Goal: Task Accomplishment & Management: Use online tool/utility

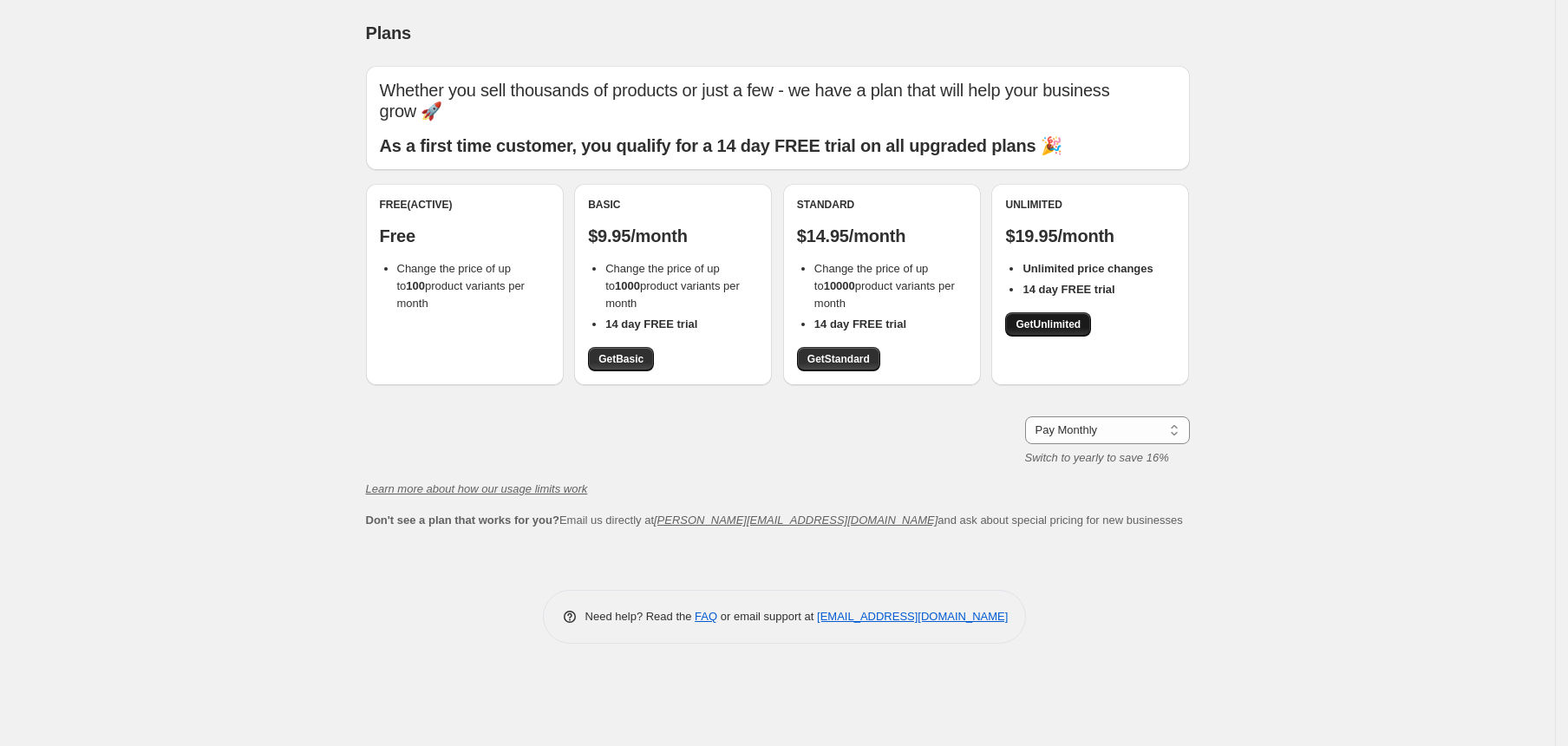
click at [1071, 329] on span "Get Unlimited" at bounding box center [1048, 324] width 65 height 14
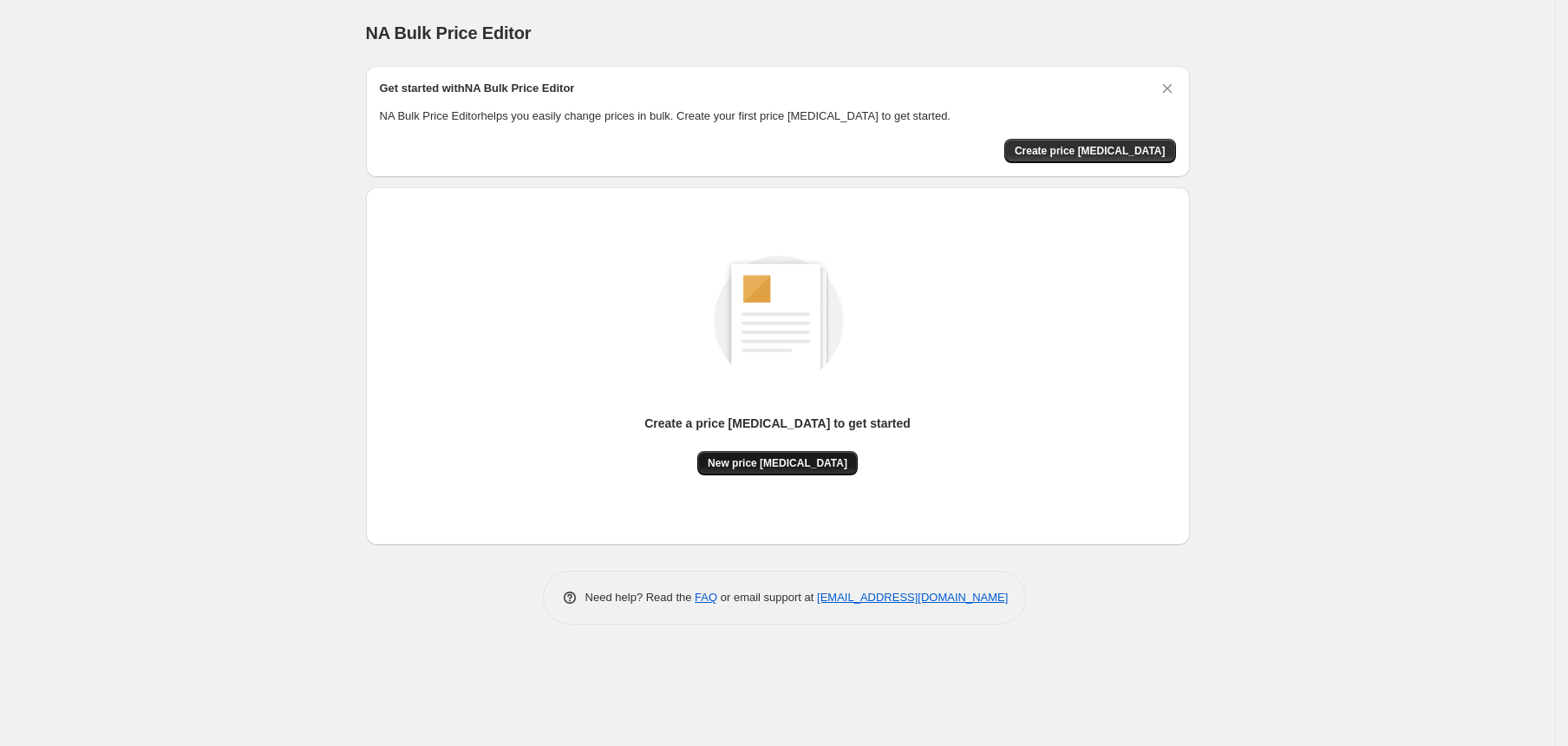
click at [780, 467] on span "New price [MEDICAL_DATA]" at bounding box center [777, 462] width 139 height 14
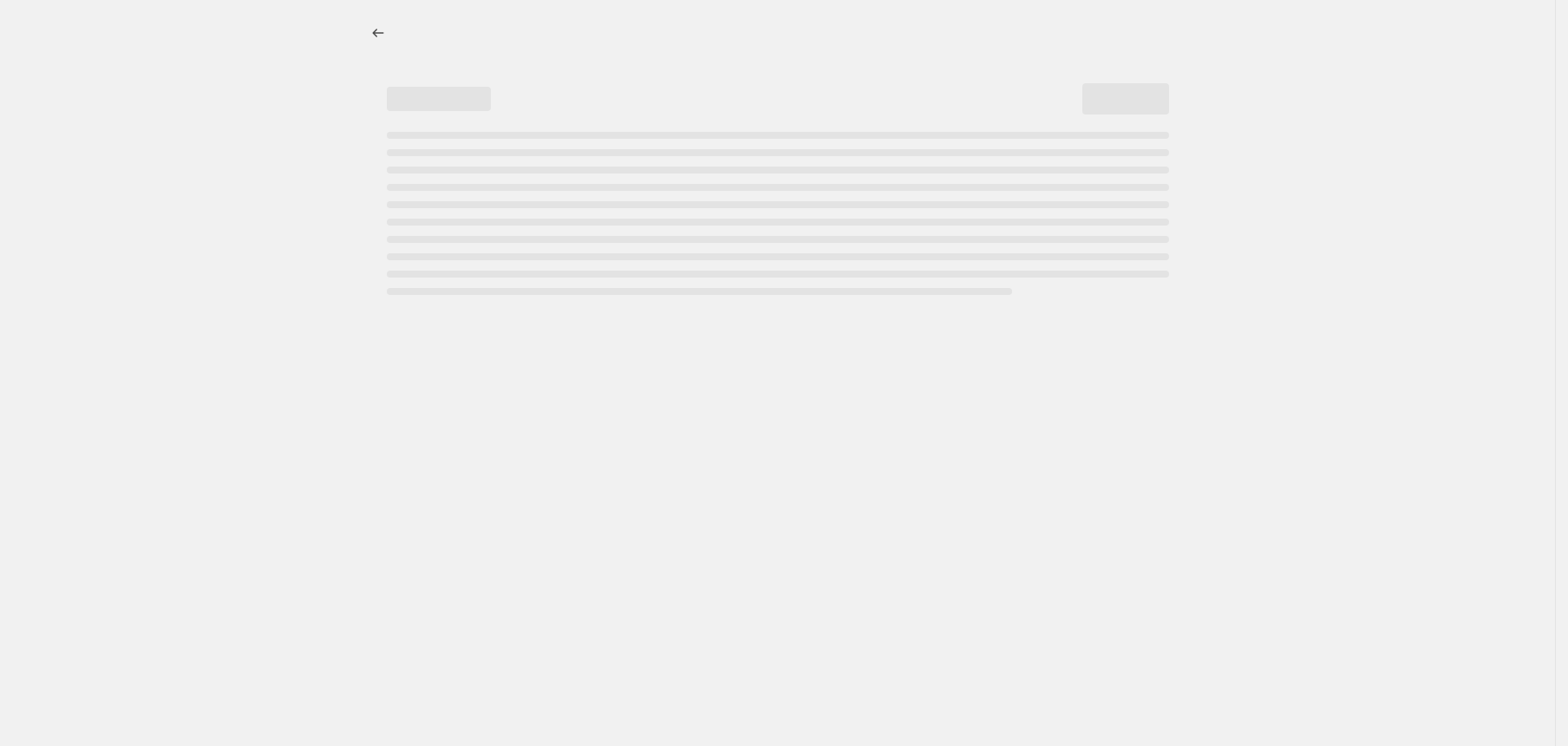
select select "percentage"
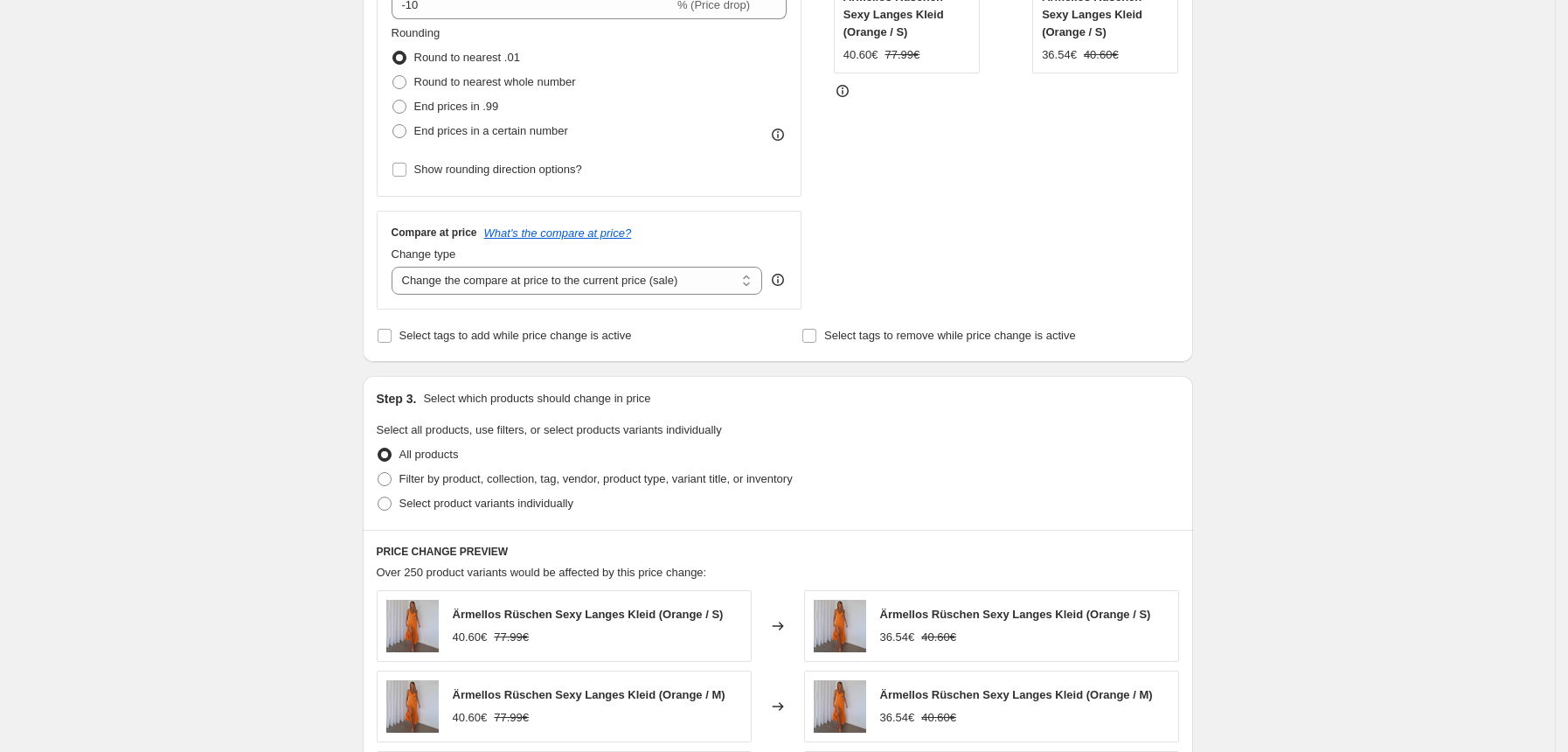
scroll to position [466, 0]
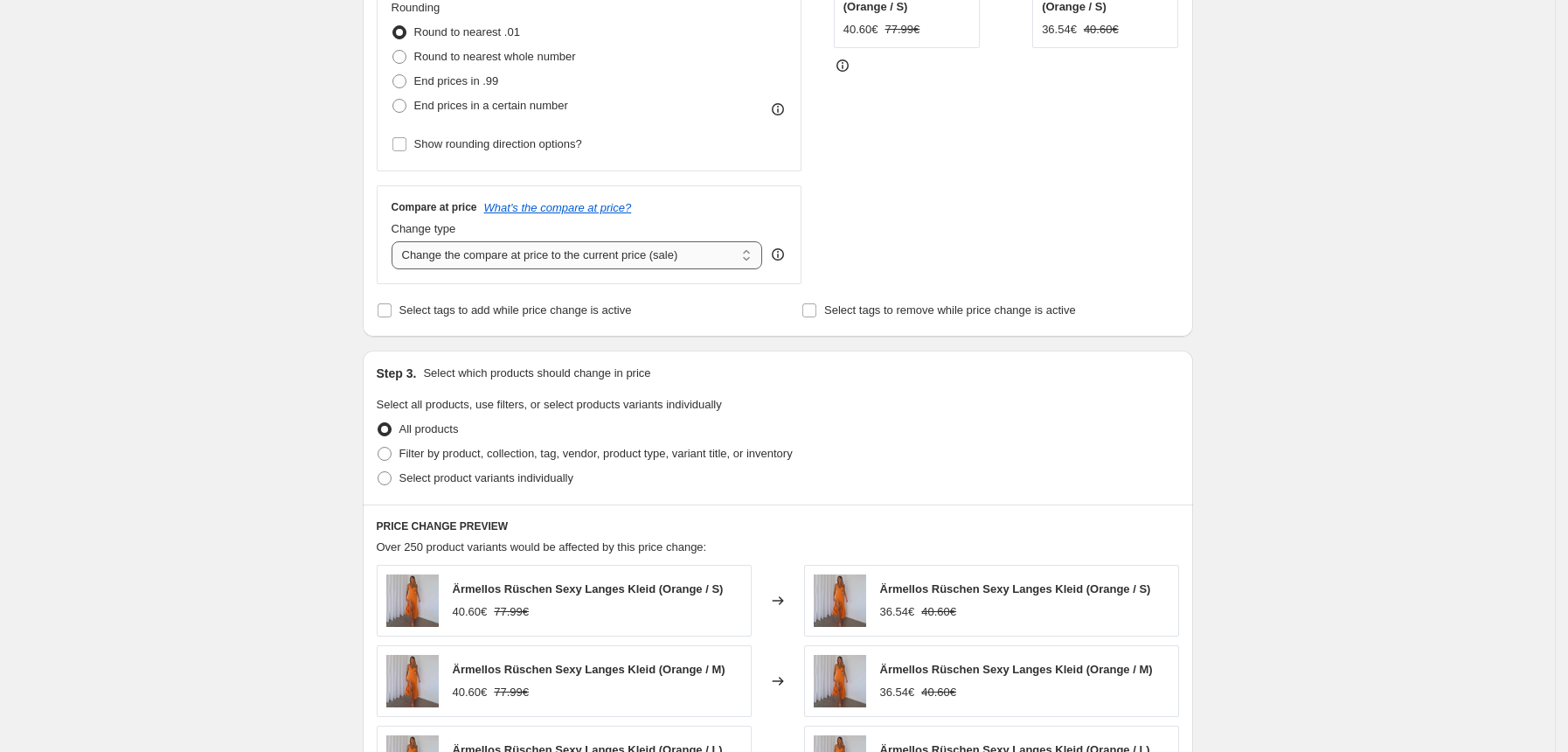
click at [665, 251] on select "Change the compare at price to the current price (sale) Change the compare at p…" at bounding box center [578, 255] width 372 height 28
select select "remove"
click at [397, 241] on select "Change the compare at price to the current price (sale) Change the compare at p…" at bounding box center [578, 255] width 372 height 28
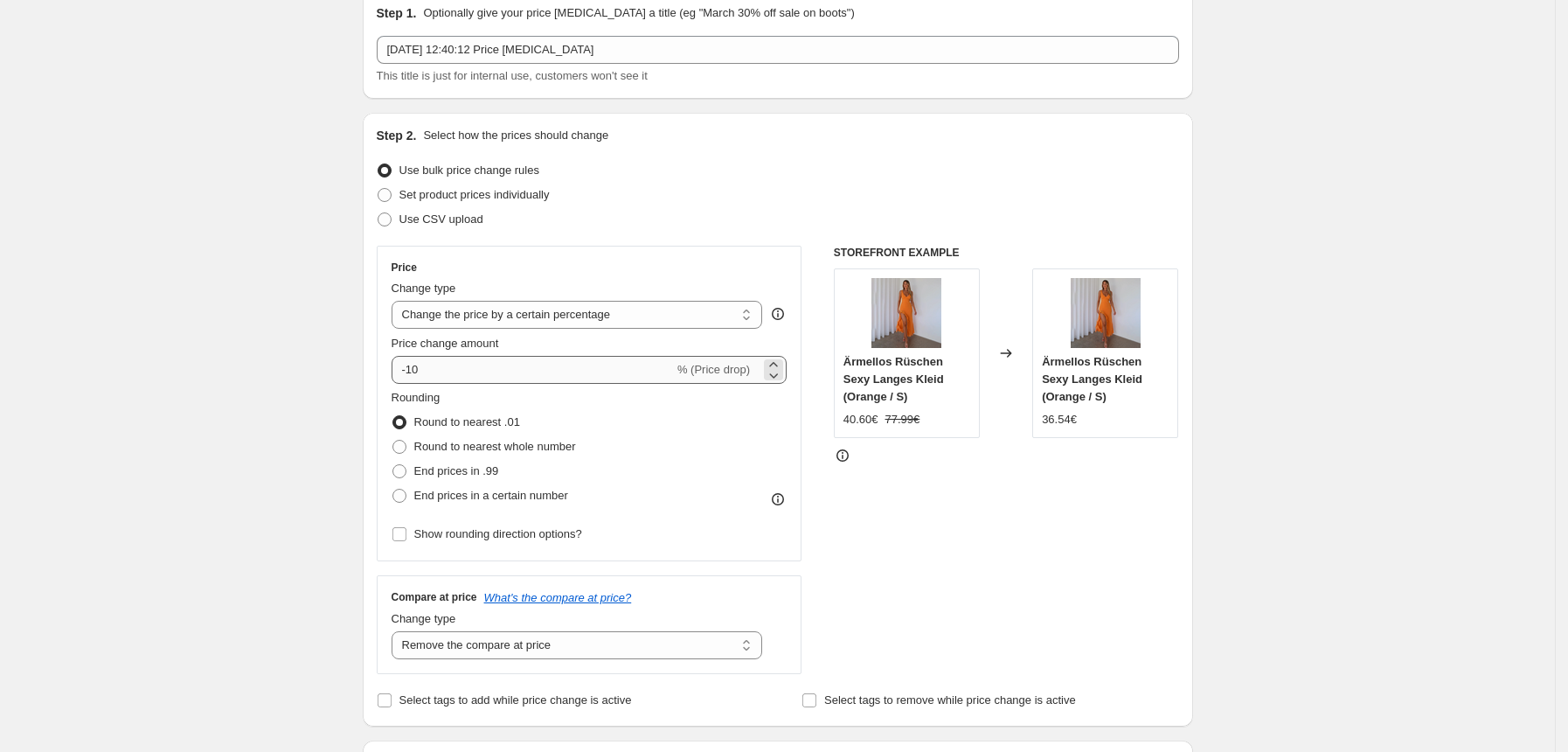
scroll to position [117, 0]
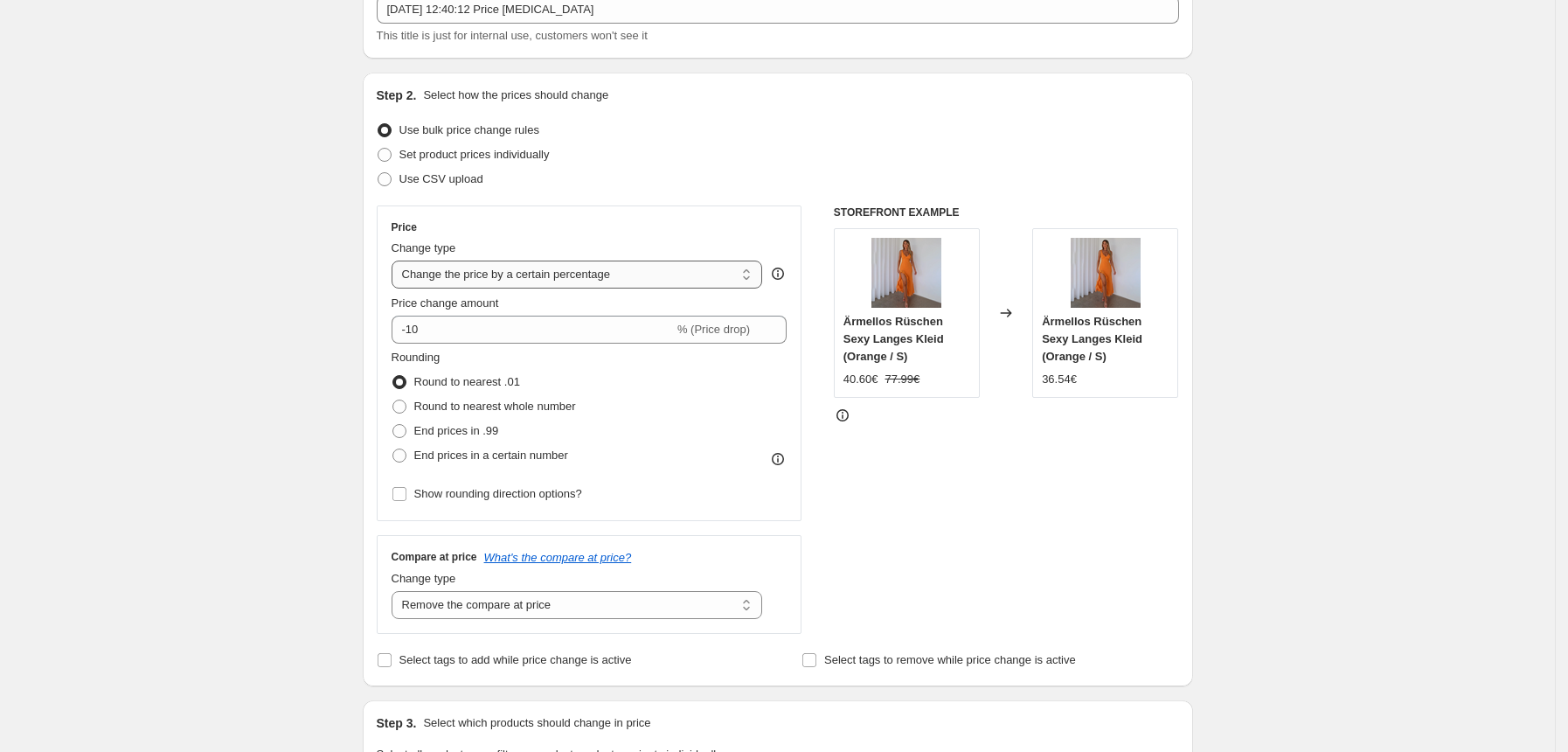
click at [593, 271] on select "Change the price to a certain amount Change the price by a certain amount Chang…" at bounding box center [578, 275] width 372 height 28
select select "no_change"
click at [397, 261] on select "Change the price to a certain amount Change the price by a certain amount Chang…" at bounding box center [578, 275] width 372 height 28
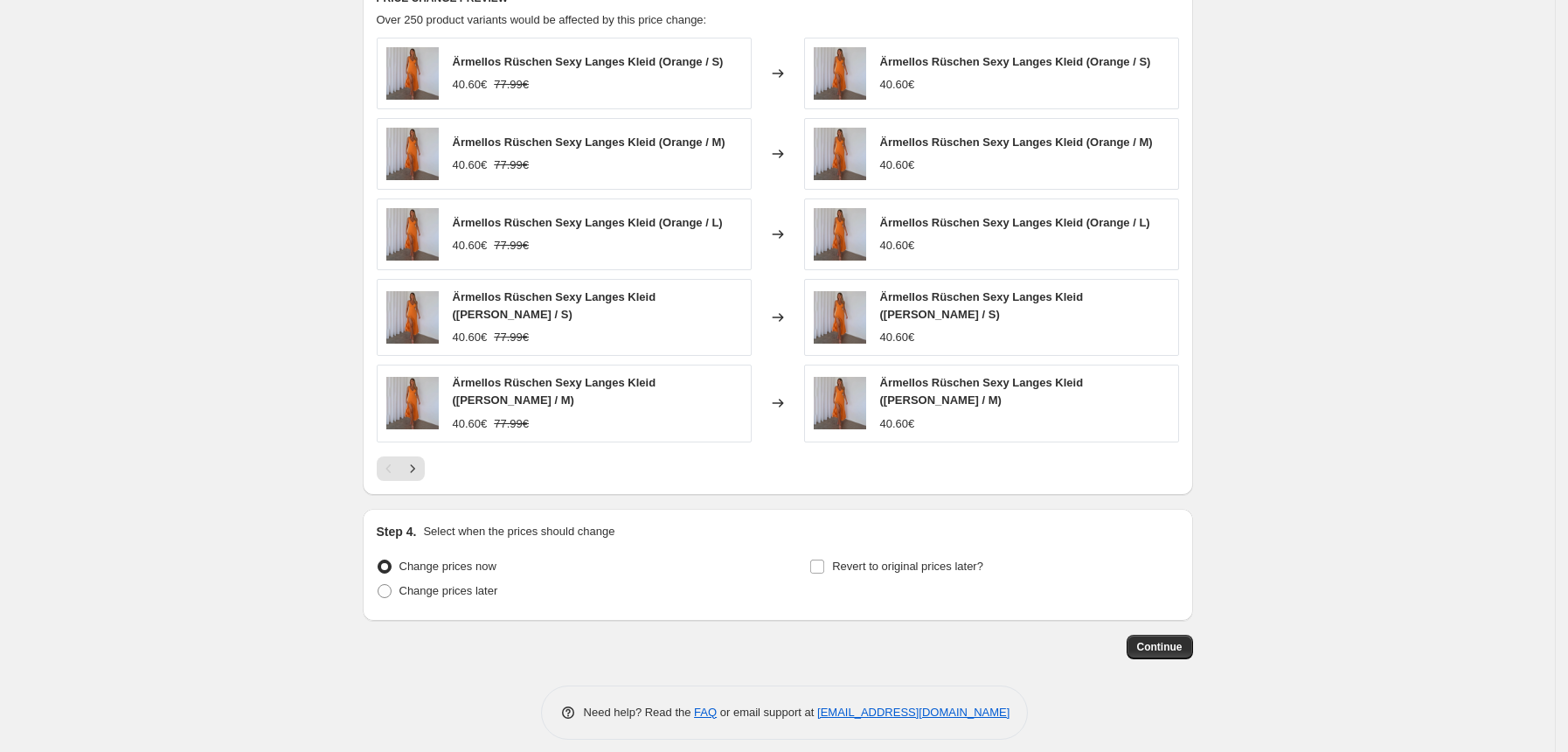
scroll to position [787, 0]
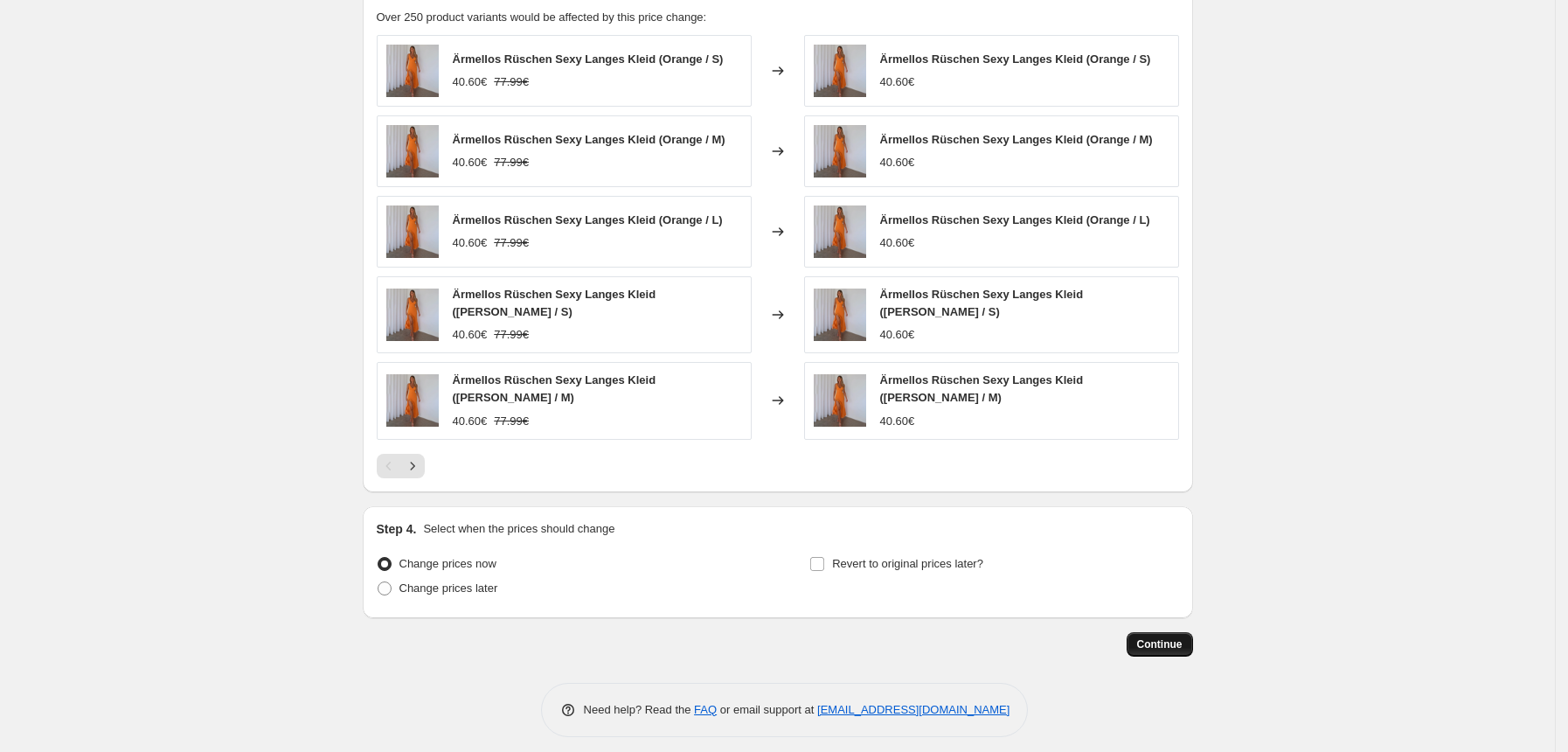
click at [1170, 641] on button "Continue" at bounding box center [1160, 645] width 67 height 24
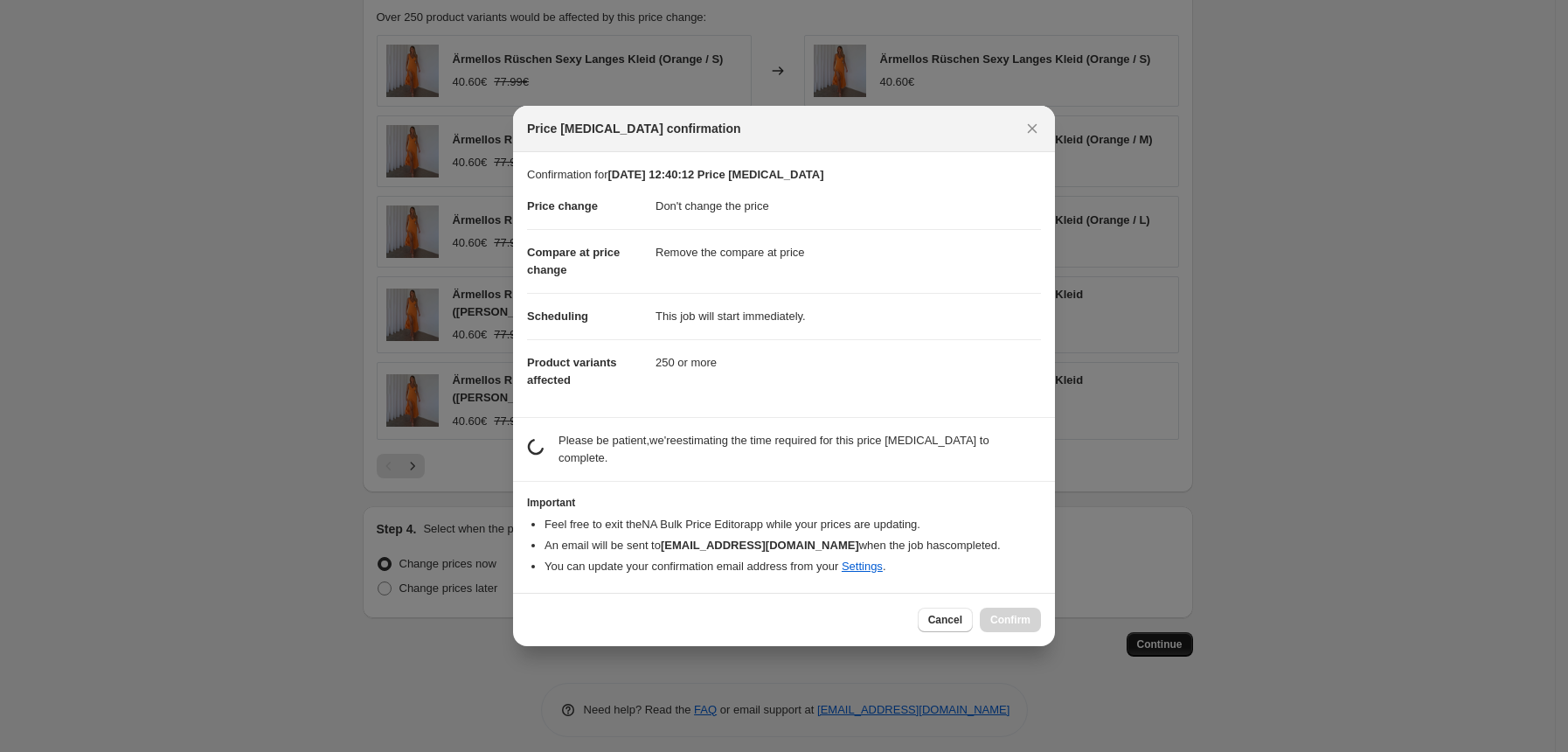
scroll to position [0, 0]
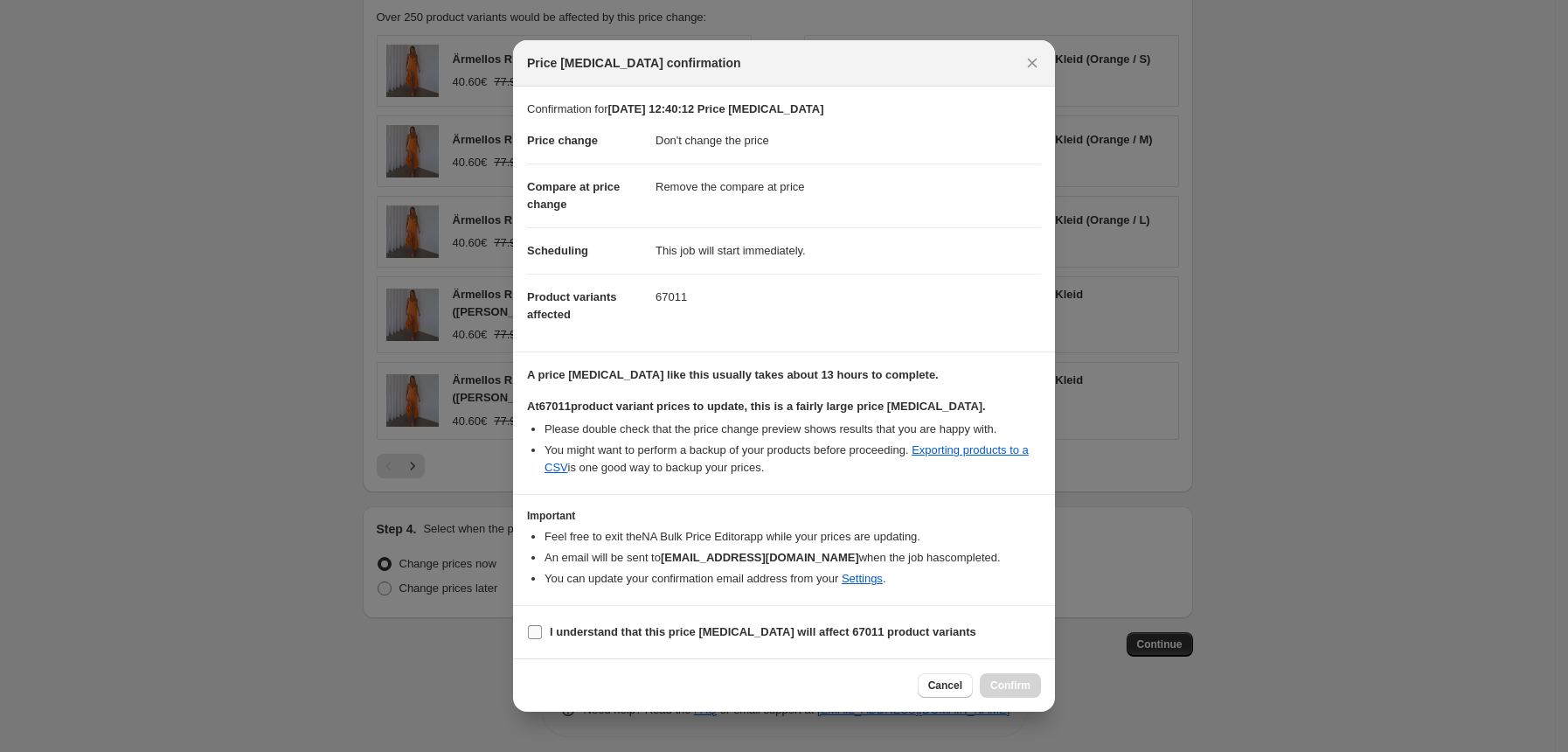
click at [542, 638] on span ":r20:" at bounding box center [534, 632] width 16 height 16
click at [542, 638] on input "I understand that this price change job will affect 67011 product variants" at bounding box center [534, 632] width 14 height 14
checkbox input "true"
click at [1030, 684] on span "Confirm" at bounding box center [1010, 685] width 40 height 14
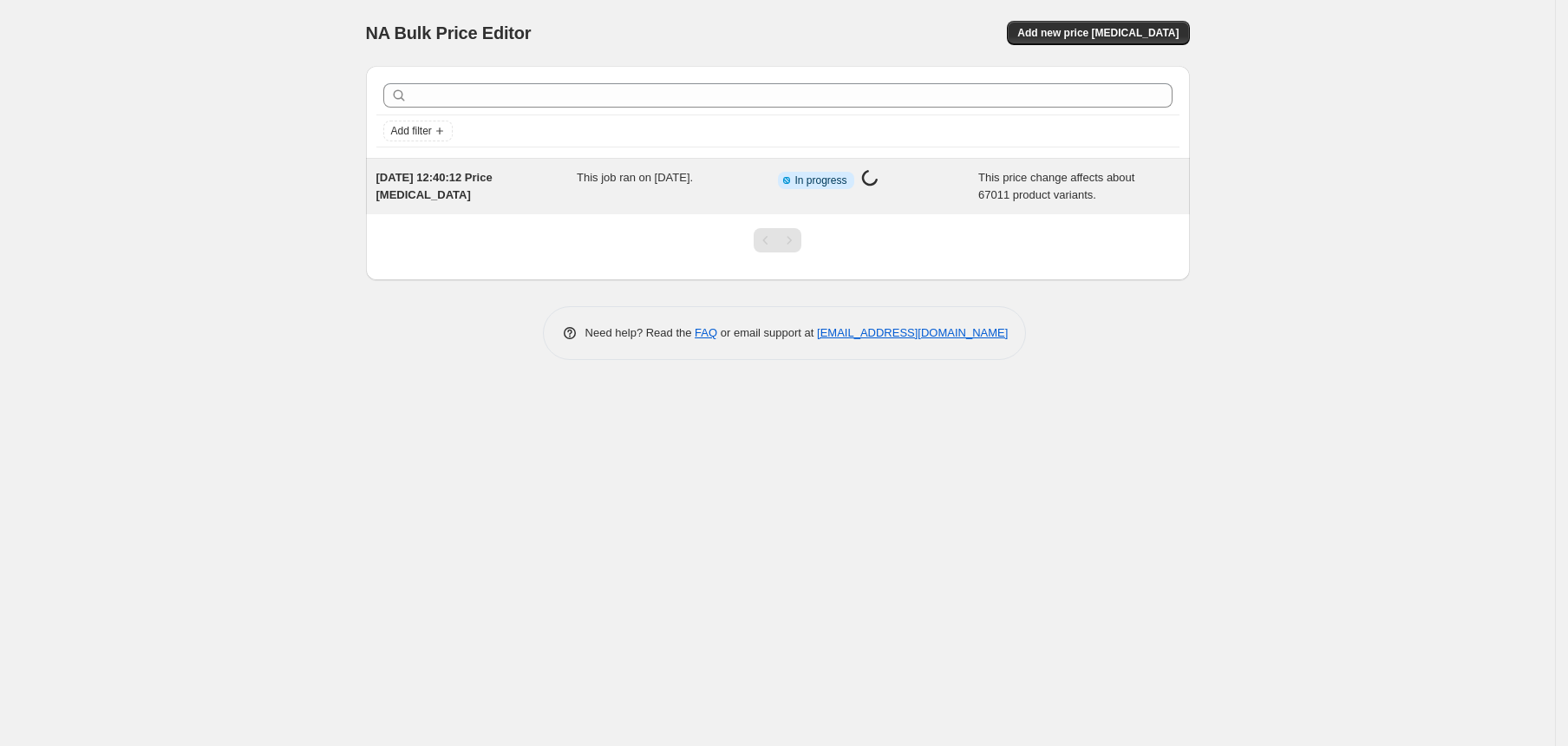
click at [888, 173] on div "Info Partially complete In progress Price [MEDICAL_DATA] in progress..." at bounding box center [865, 180] width 175 height 23
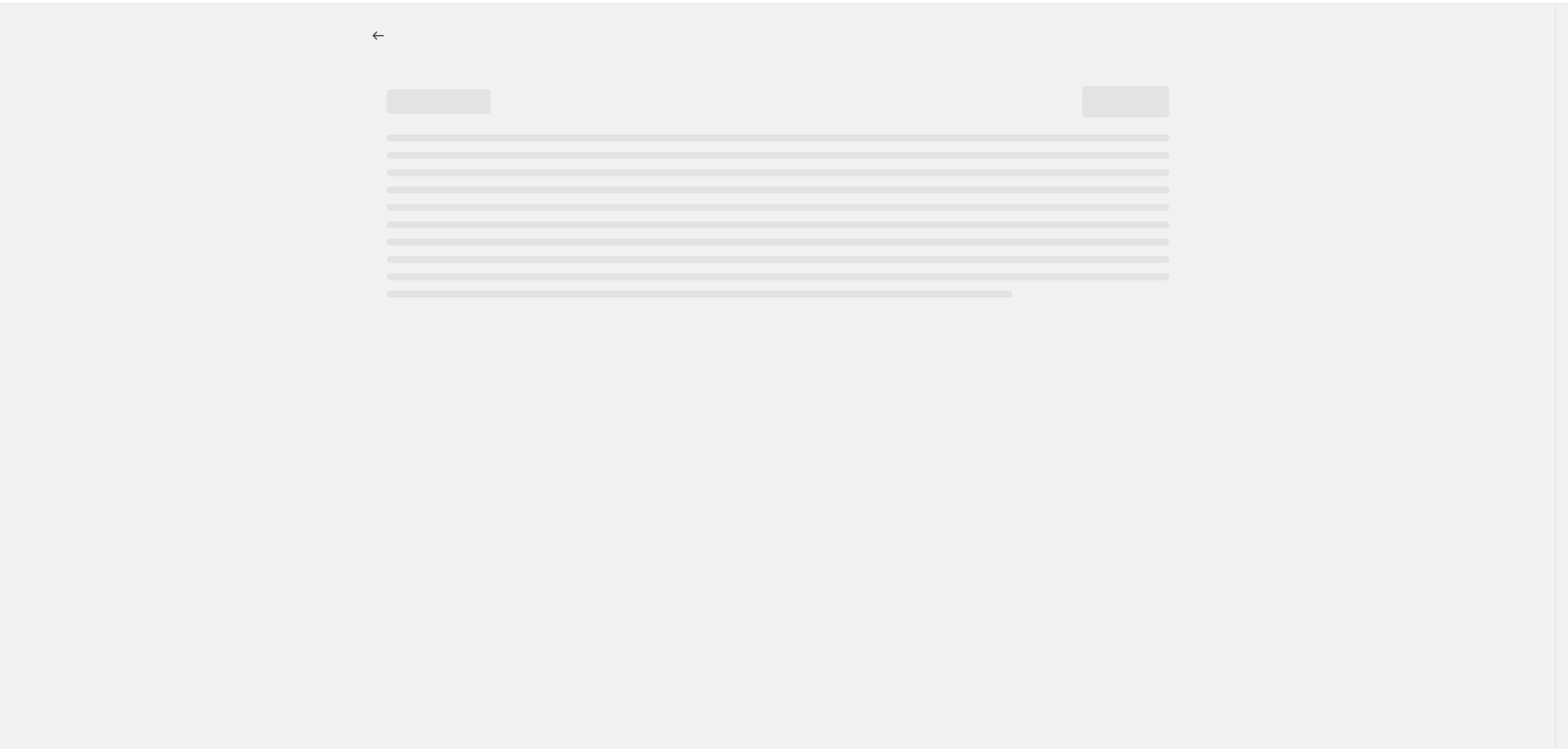
select select "no_change"
select select "remove"
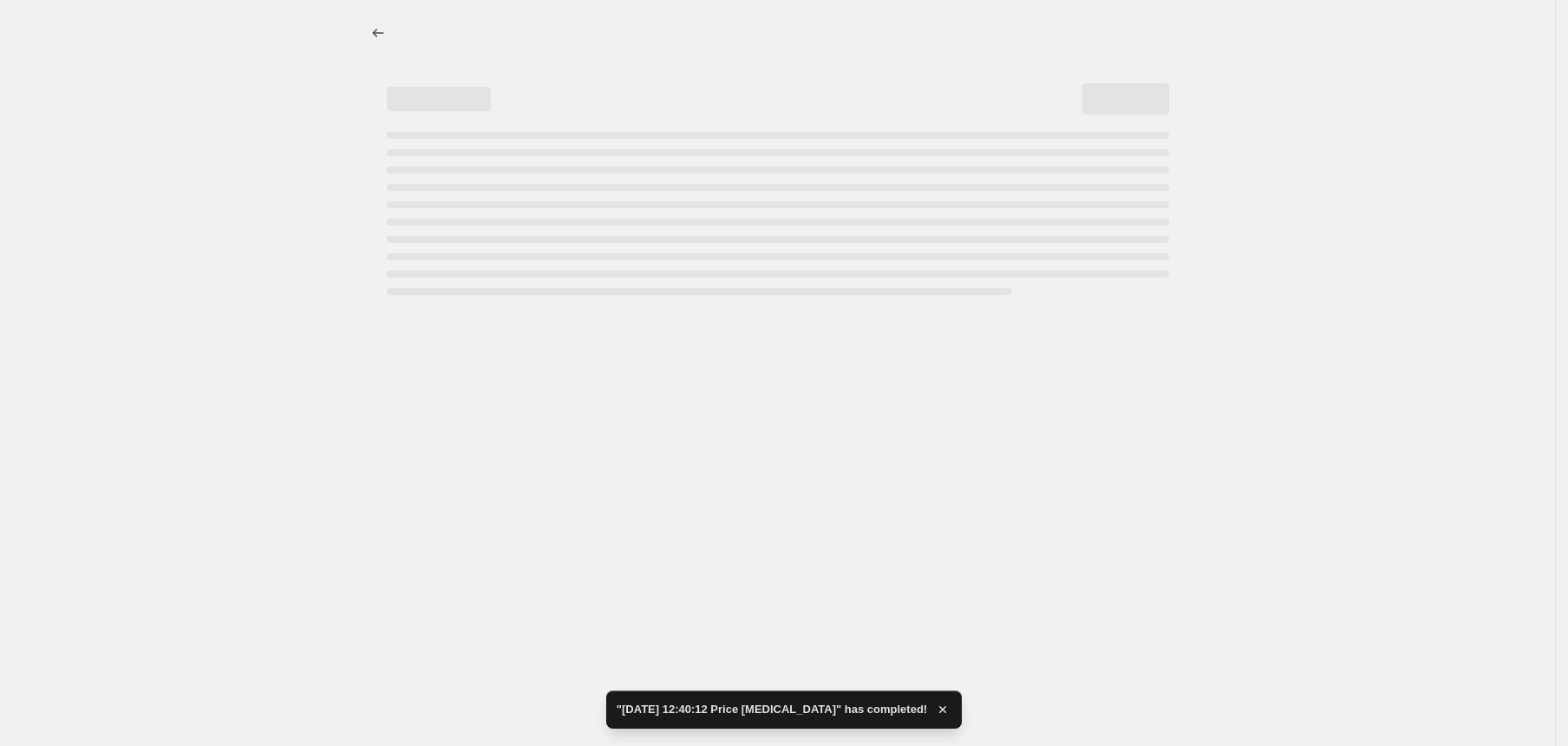
select select "no_change"
select select "remove"
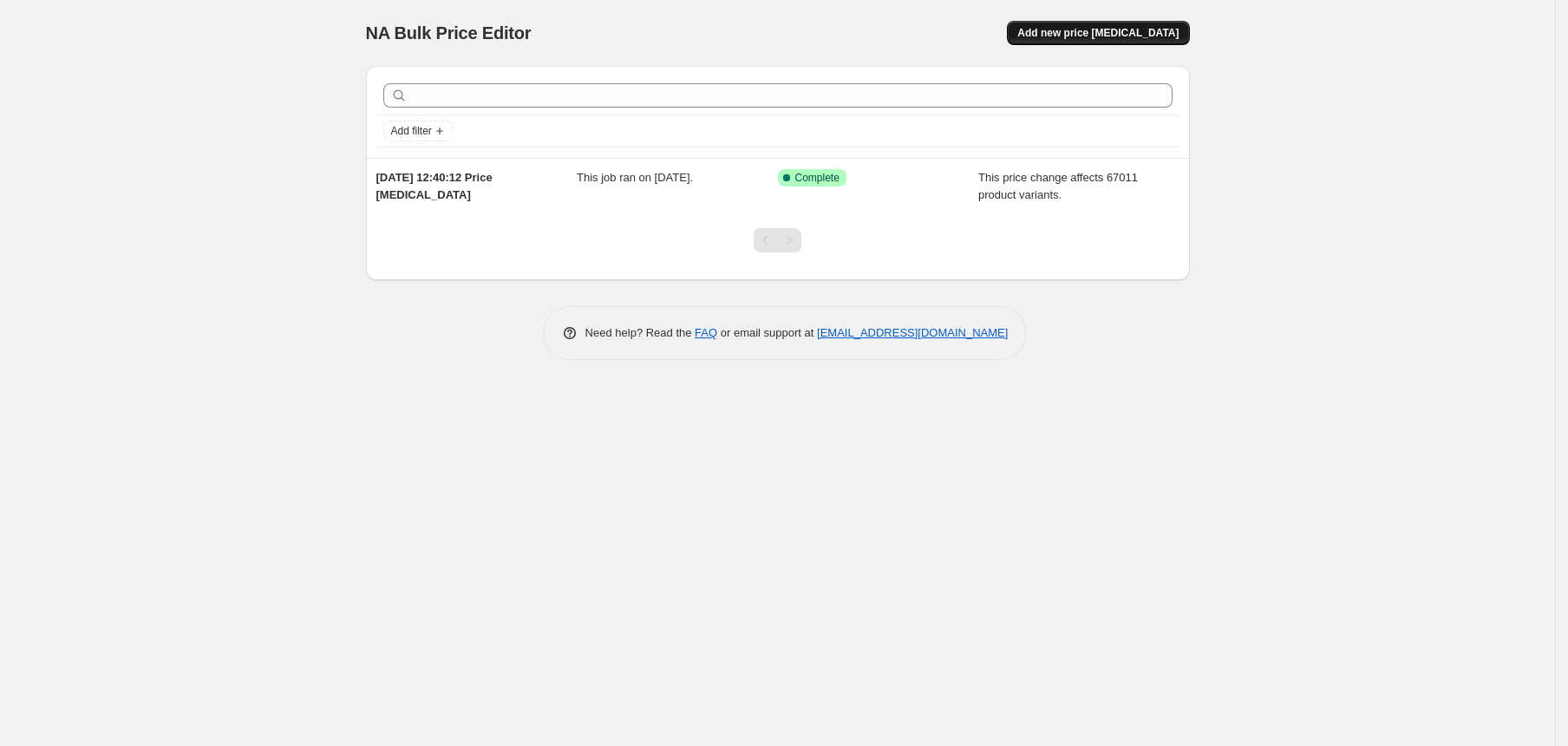
click at [1117, 35] on span "Add new price change job" at bounding box center [1098, 32] width 161 height 14
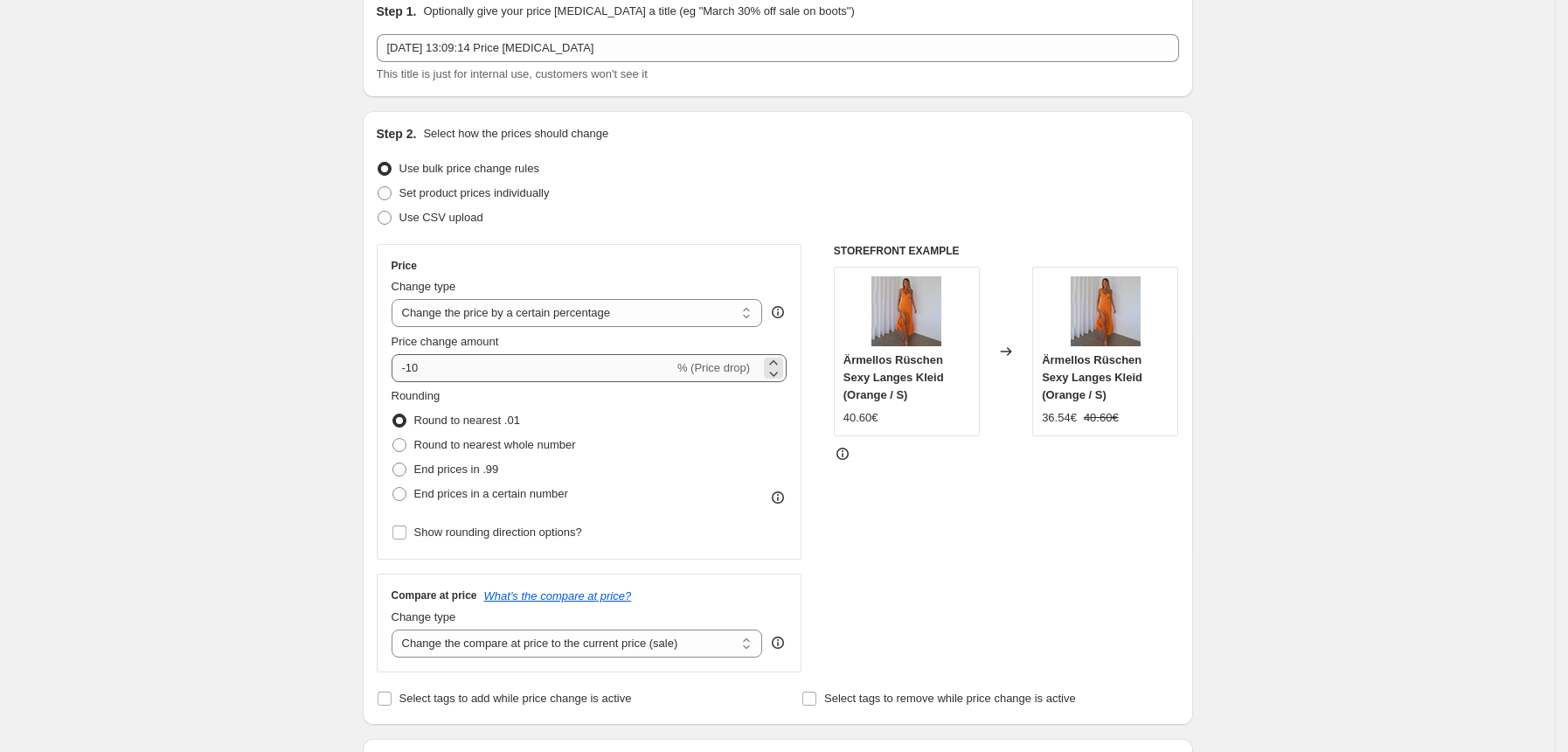
scroll to position [117, 0]
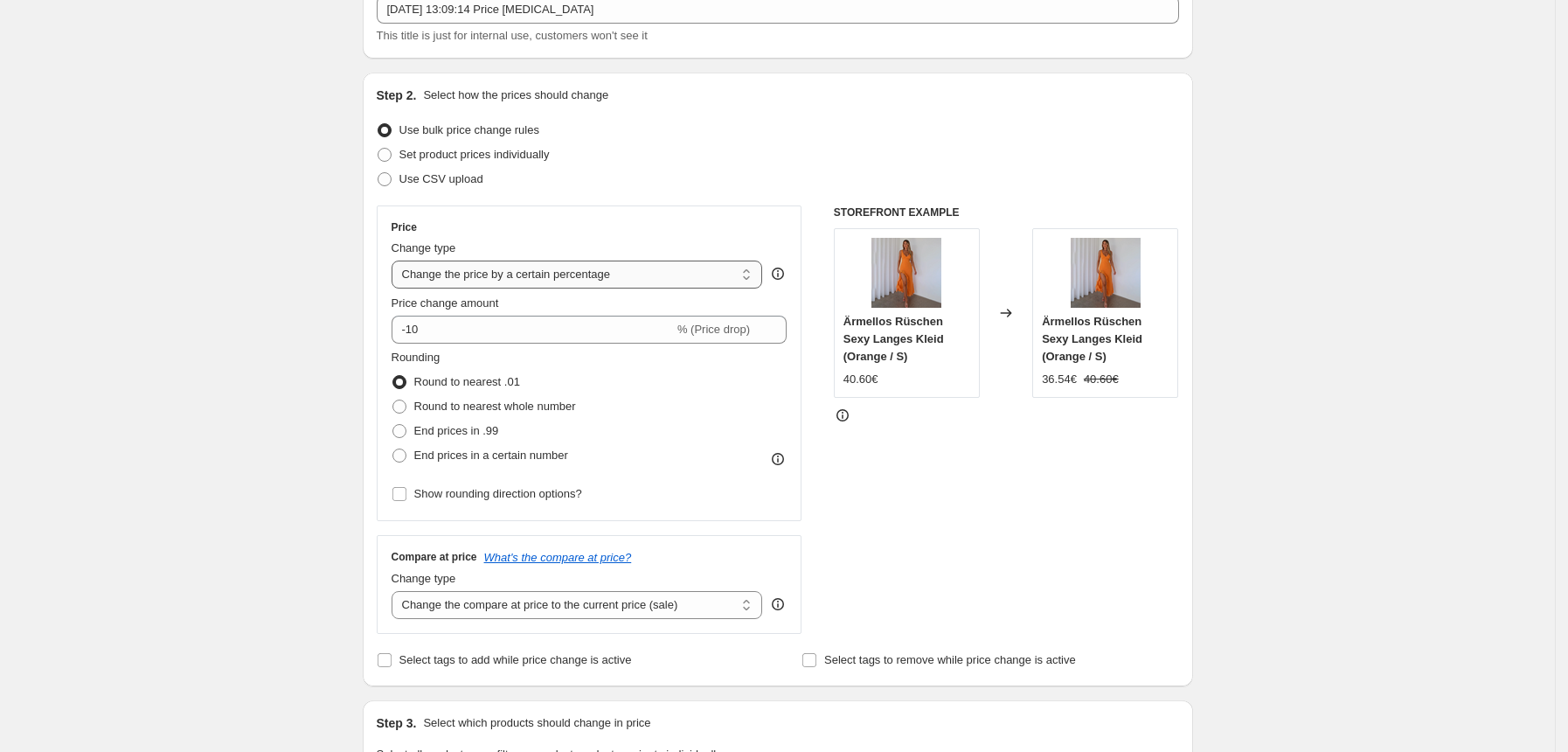
click at [514, 287] on select "Change the price to a certain amount Change the price by a certain amount Chang…" at bounding box center [578, 275] width 372 height 28
select select "no_change"
click at [397, 261] on select "Change the price to a certain amount Change the price by a certain amount Chang…" at bounding box center [578, 275] width 372 height 28
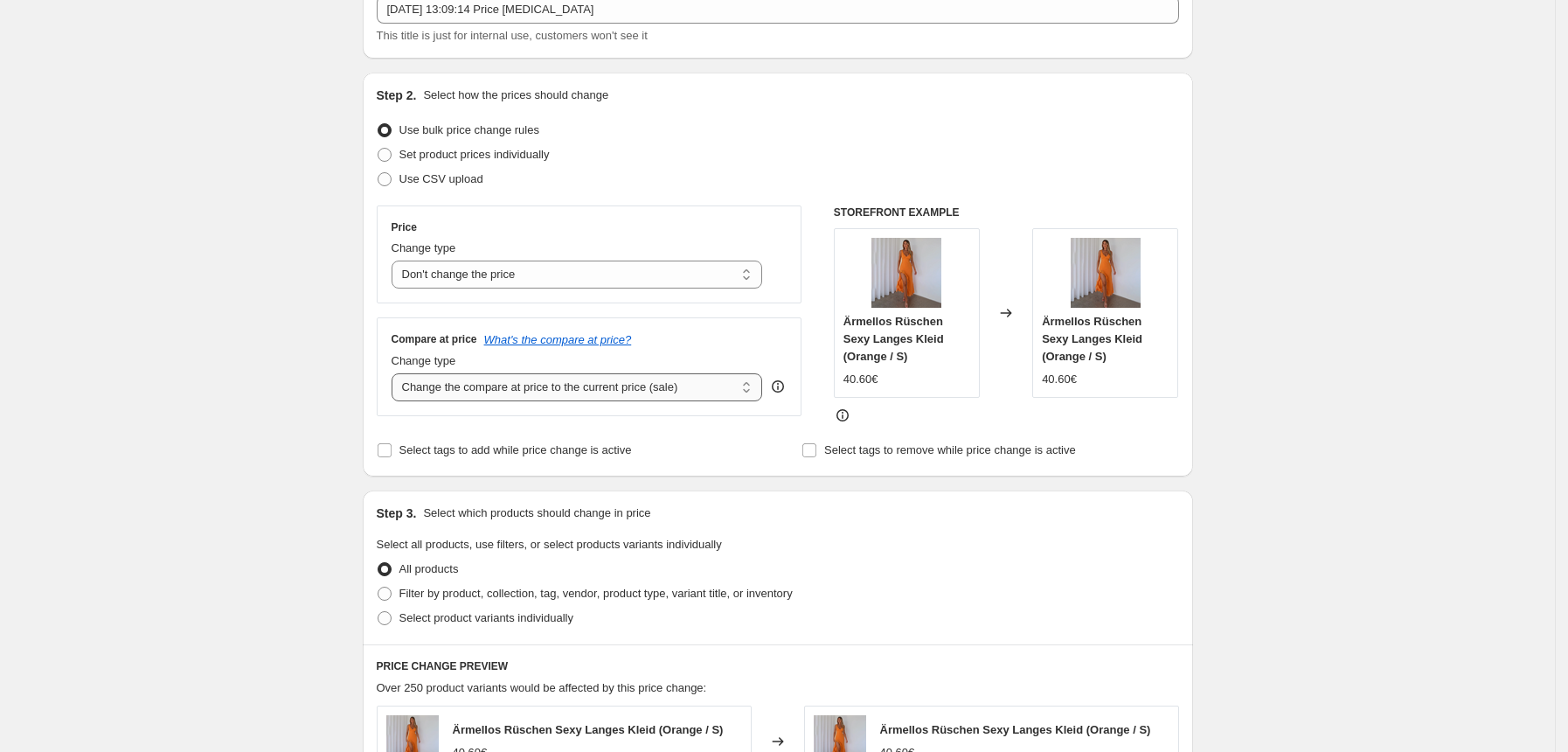
click at [729, 390] on select "Change the compare at price to the current price (sale) Change the compare at p…" at bounding box center [578, 388] width 372 height 28
click at [488, 389] on select "Change the compare at price to the current price (sale) Change the compare at p…" at bounding box center [578, 388] width 372 height 28
select select "pp"
click at [397, 374] on select "Change the compare at price to the current price (sale) Change the compare at p…" at bounding box center [578, 388] width 372 height 28
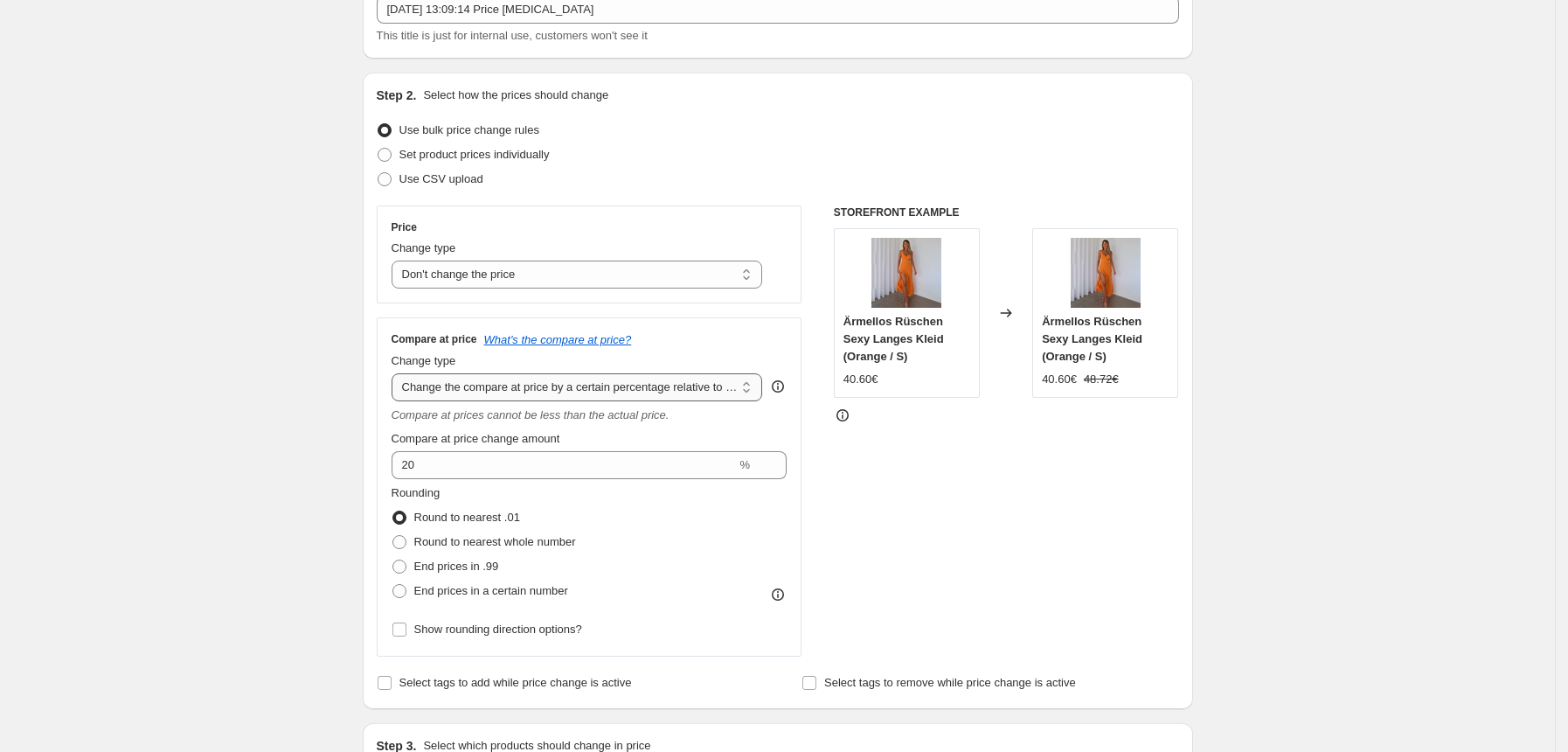
click at [709, 389] on select "Change the compare at price to the current price (sale) Change the compare at p…" at bounding box center [578, 388] width 372 height 28
click at [710, 388] on select "Change the compare at price to the current price (sale) Change the compare at p…" at bounding box center [578, 388] width 372 height 28
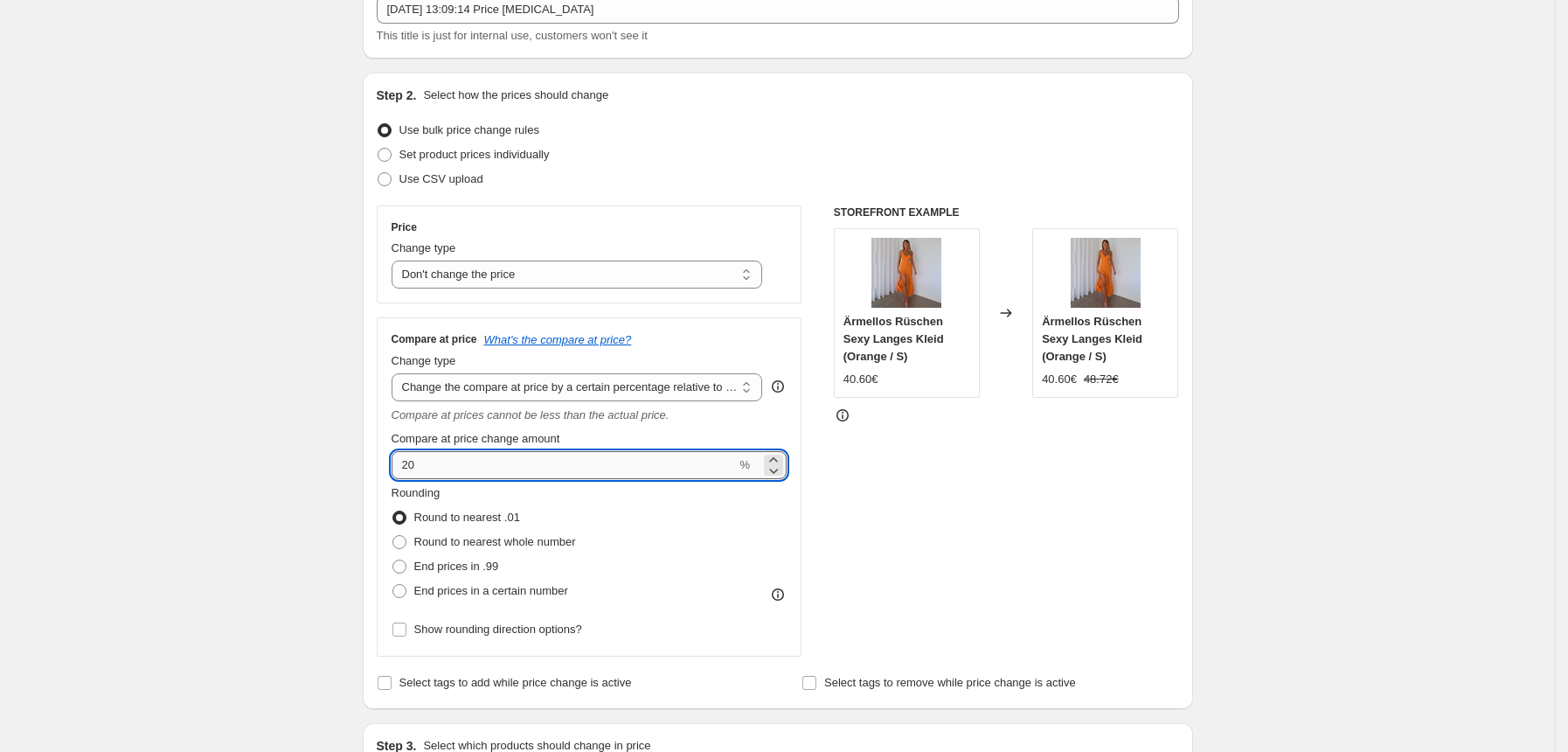
click at [648, 463] on input "20" at bounding box center [564, 465] width 345 height 28
type input "70"
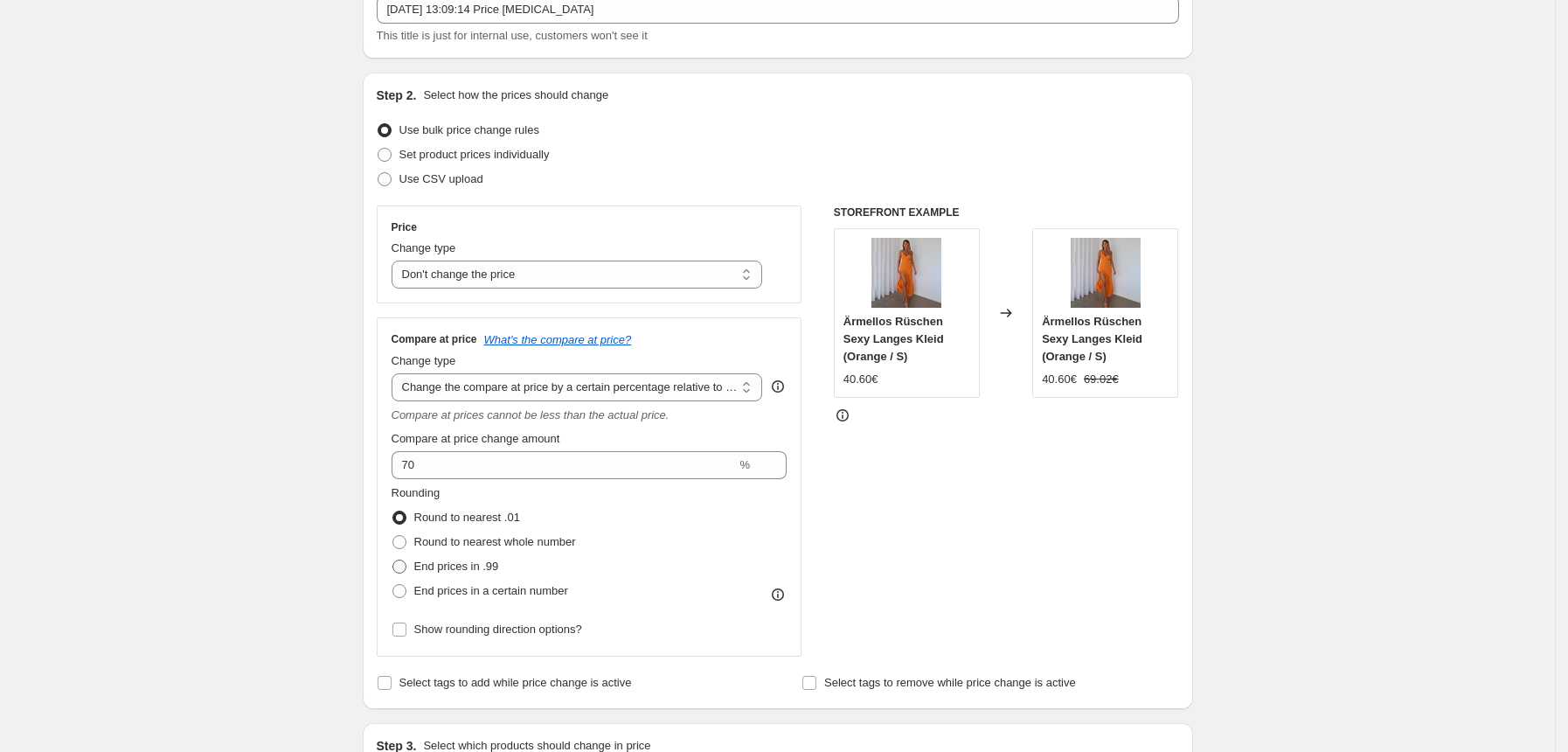
click at [402, 566] on span at bounding box center [398, 566] width 14 height 14
click at [393, 561] on input "End prices in .99" at bounding box center [392, 560] width 1 height 1
radio input "true"
click at [506, 273] on select "Change the price to a certain amount Change the price by a certain amount Chang…" at bounding box center [578, 275] width 372 height 28
click at [397, 261] on select "Change the price to a certain amount Change the price by a certain amount Chang…" at bounding box center [578, 275] width 372 height 28
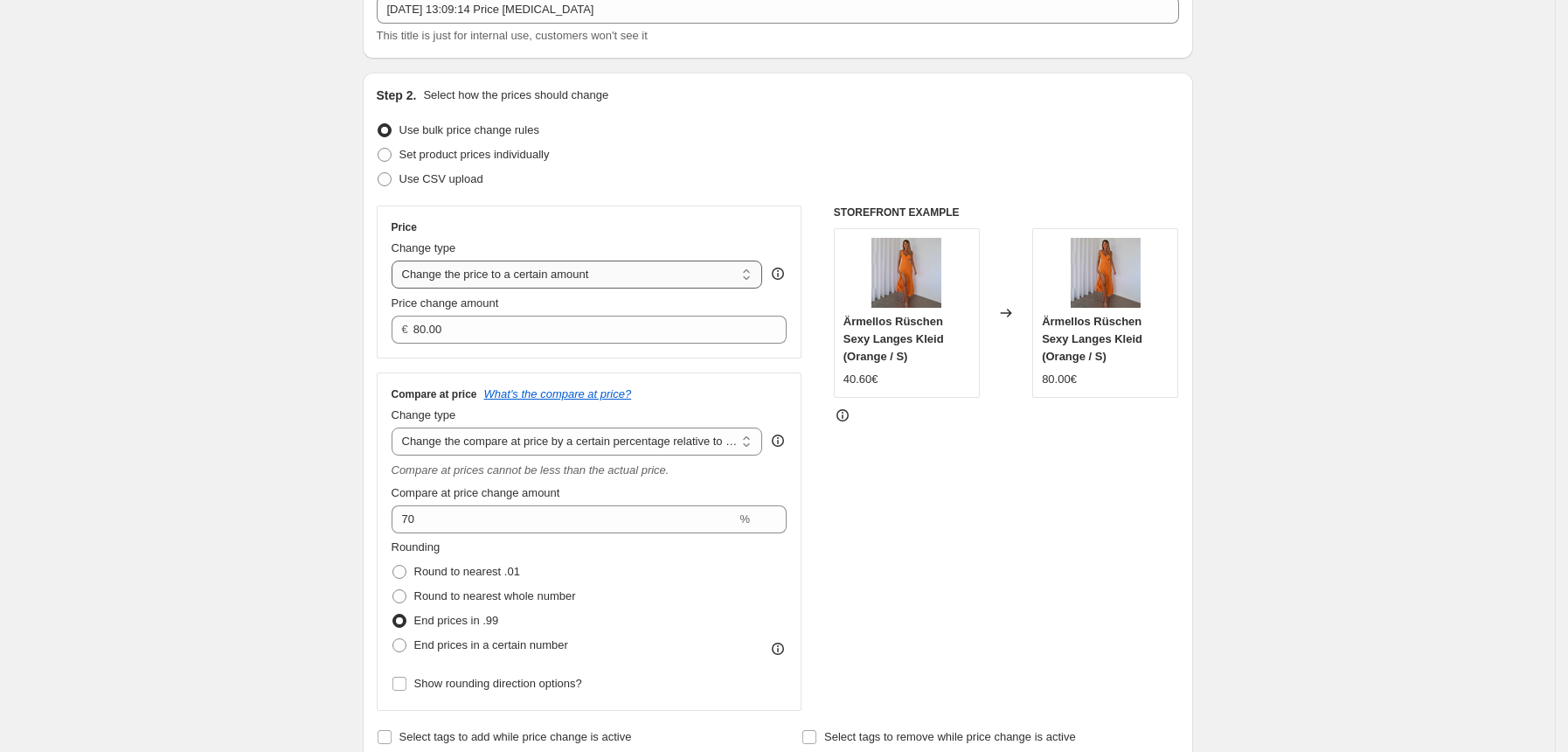
click at [657, 273] on select "Change the price to a certain amount Change the price by a certain amount Chang…" at bounding box center [578, 275] width 372 height 28
select select "margin"
type input "50"
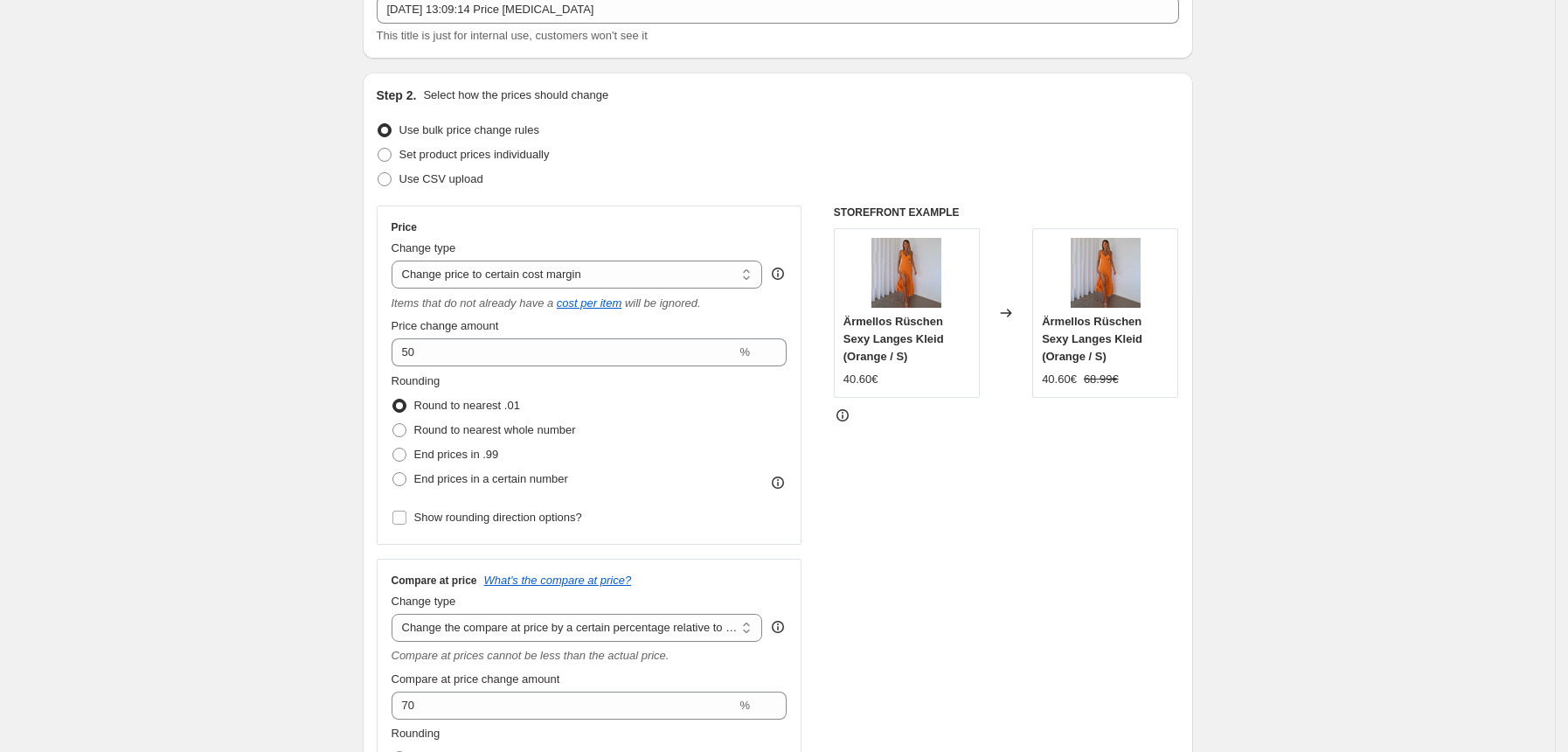
scroll to position [232, 0]
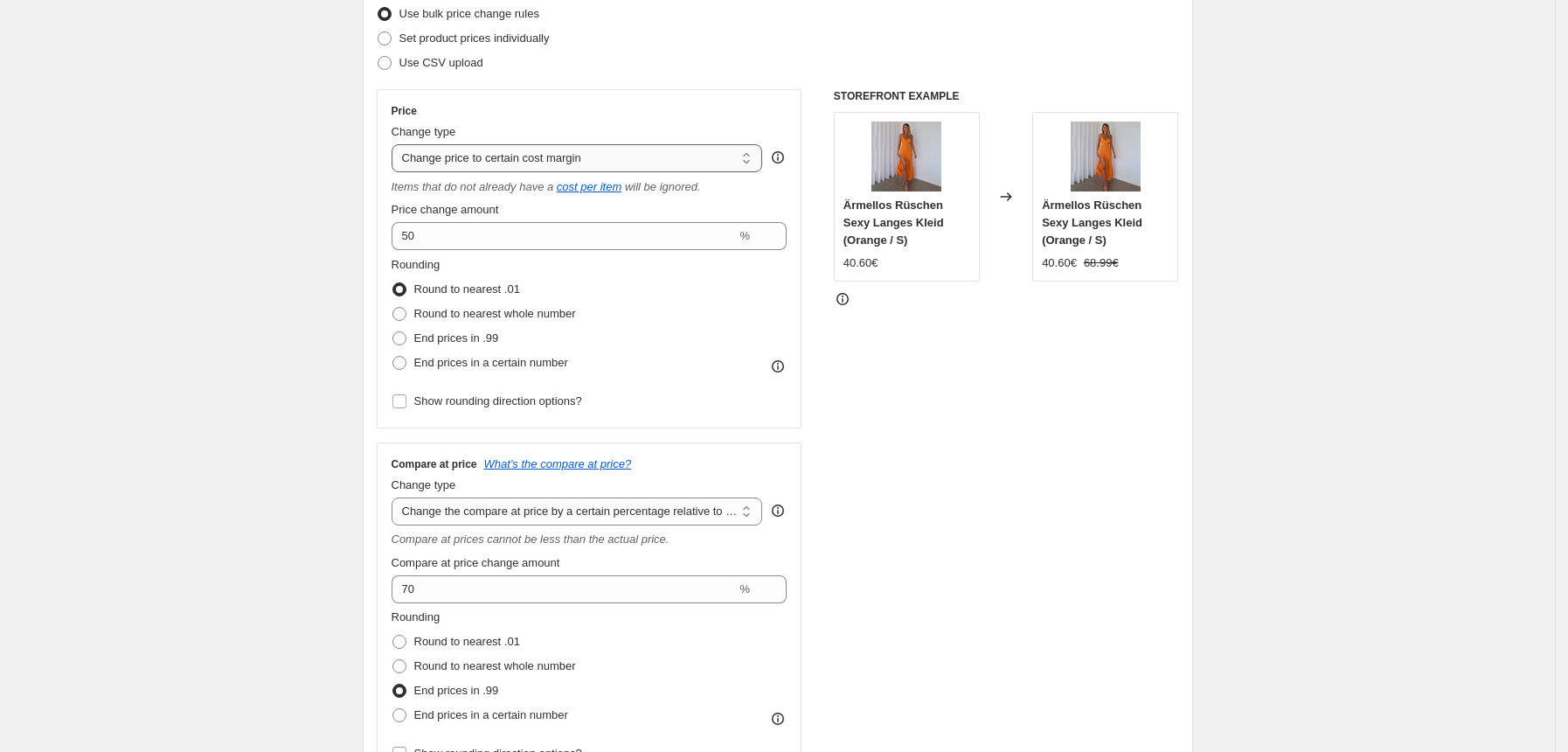
click at [696, 153] on select "Change the price to a certain amount Change the price by a certain amount Chang…" at bounding box center [578, 158] width 372 height 28
select select "pcap"
click at [397, 144] on select "Change the price to a certain amount Change the price by a certain amount Chang…" at bounding box center [578, 158] width 372 height 28
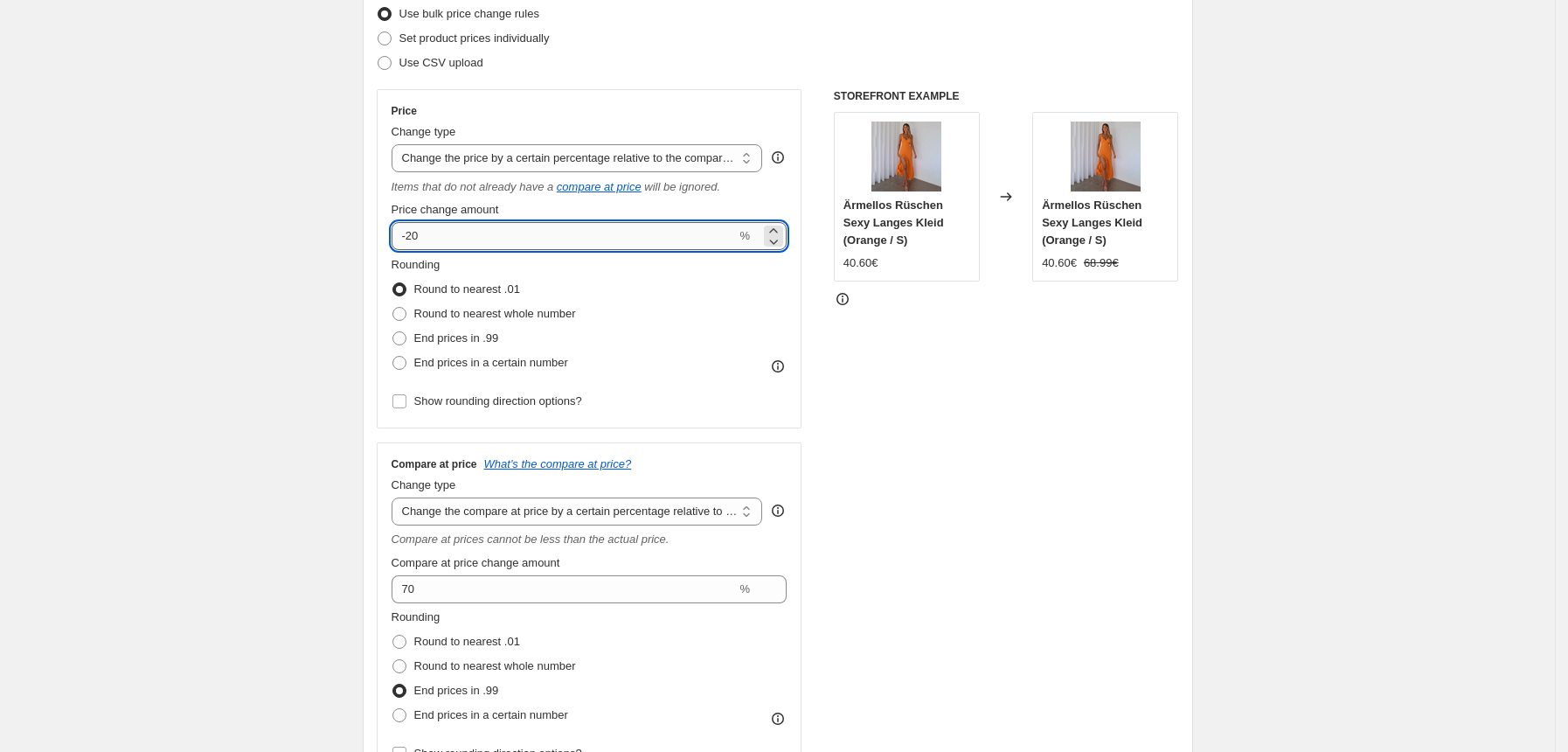
click at [582, 232] on input "-20" at bounding box center [564, 236] width 345 height 28
type input "0"
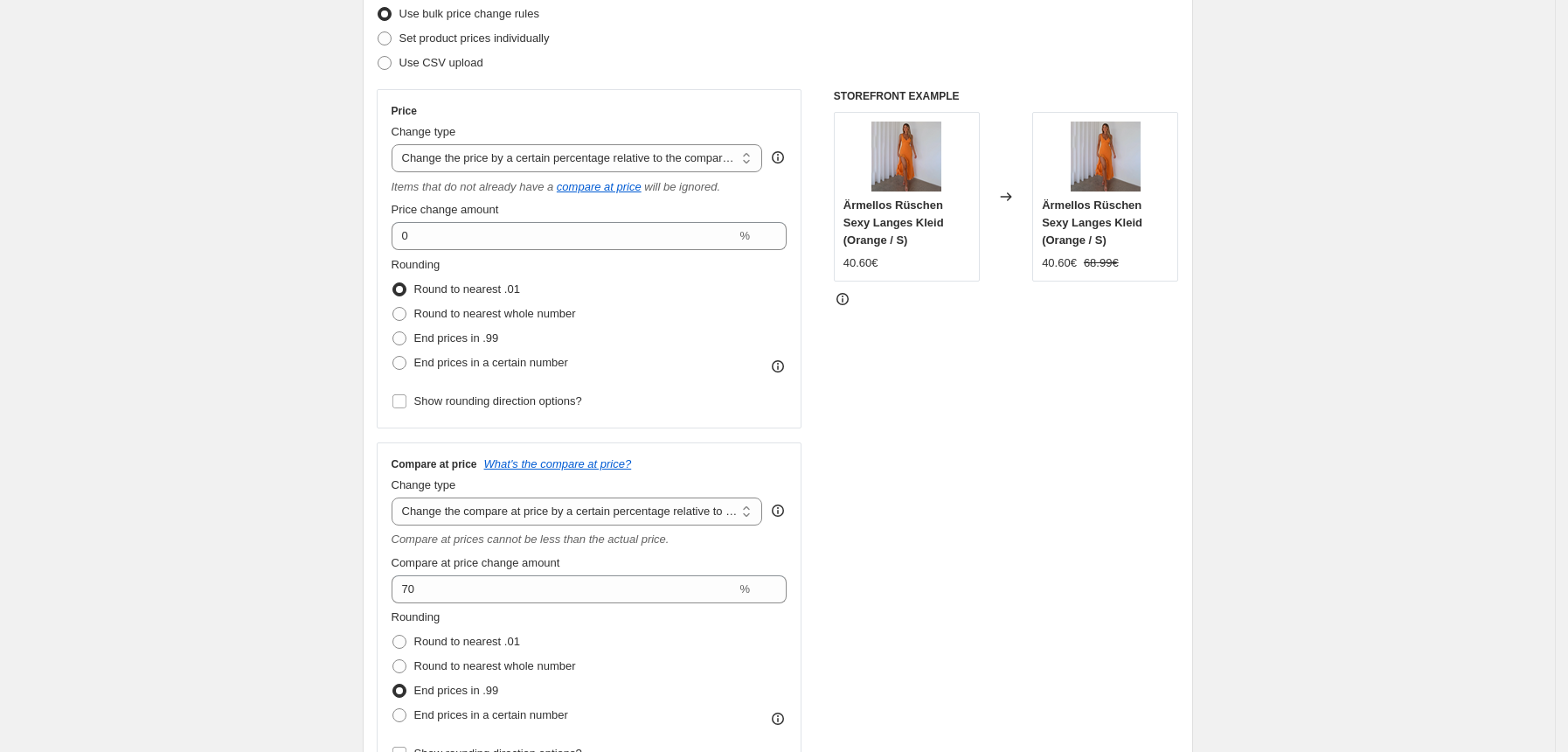
click at [751, 291] on div "Rounding Round to nearest .01 Round to nearest whole number End prices in .99 E…" at bounding box center [590, 315] width 396 height 119
click at [716, 159] on select "Change the price to a certain amount Change the price by a certain amount Chang…" at bounding box center [578, 158] width 372 height 28
select select "percentage"
click at [397, 144] on select "Change the price to a certain amount Change the price by a certain amount Chang…" at bounding box center [578, 158] width 372 height 28
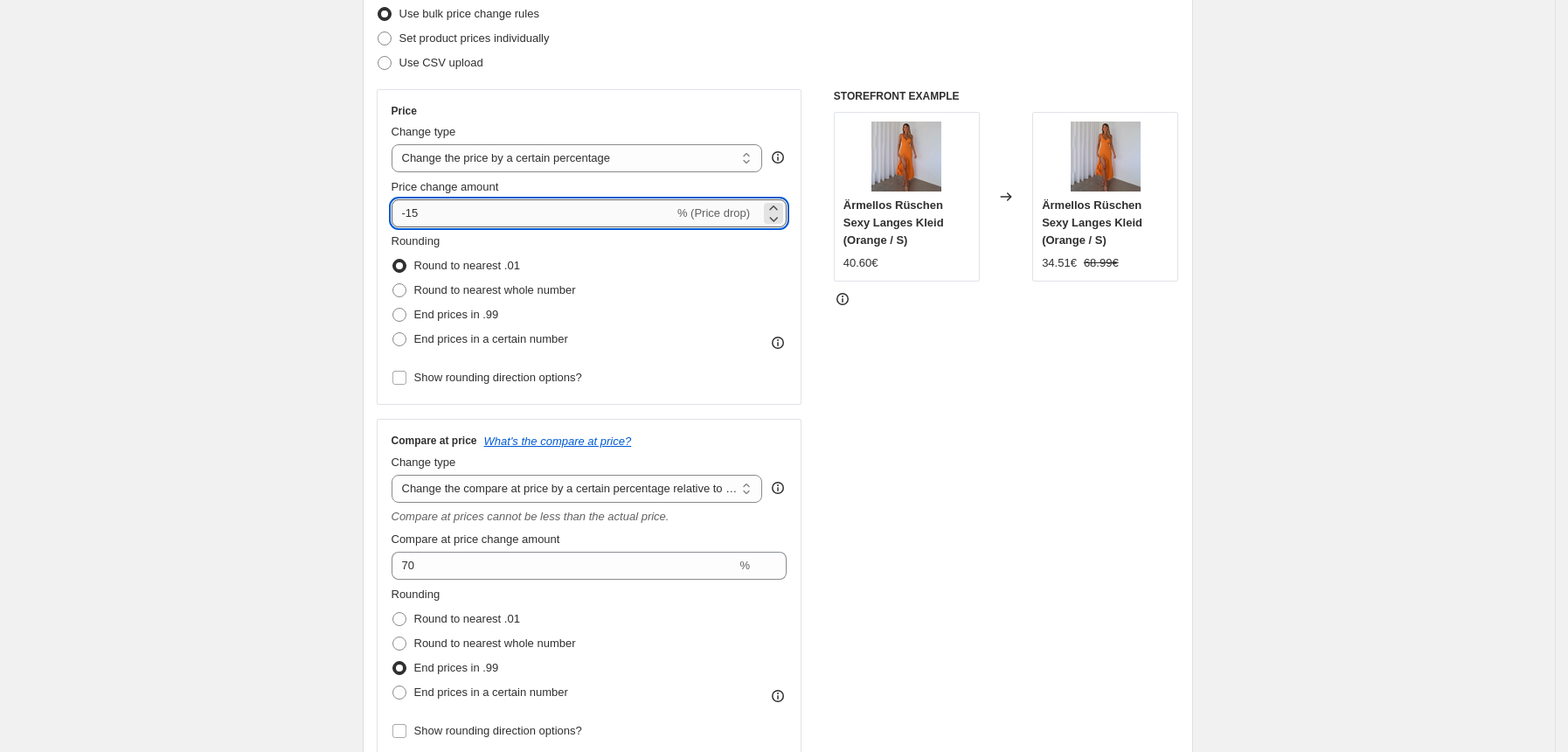
click at [622, 203] on input "-15" at bounding box center [533, 214] width 282 height 28
click at [622, 203] on input "-15" at bounding box center [533, 214] width 282 height 28
type input "0"
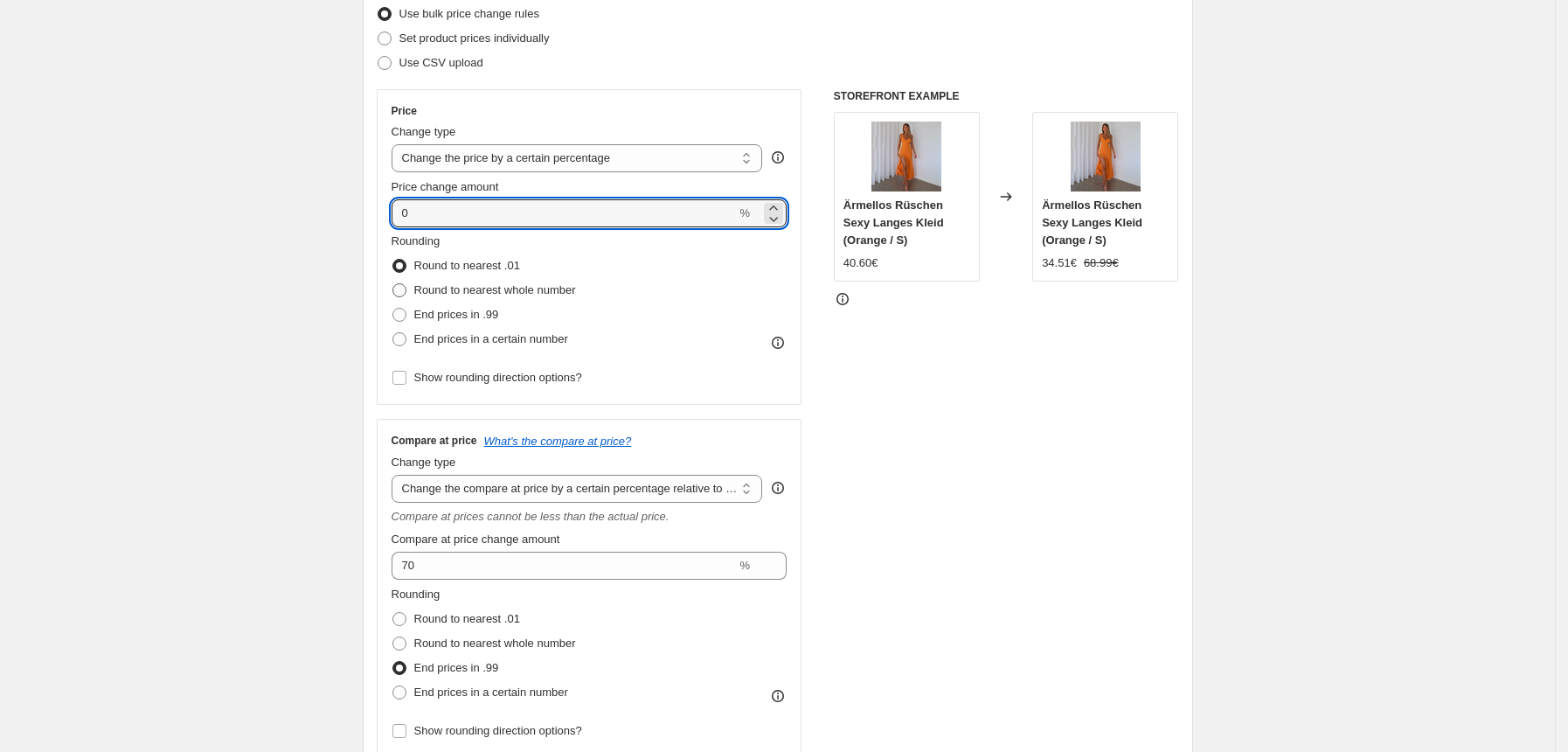
click at [406, 292] on span at bounding box center [398, 290] width 14 height 14
click at [393, 284] on input "Round to nearest whole number" at bounding box center [392, 283] width 1 height 1
radio input "true"
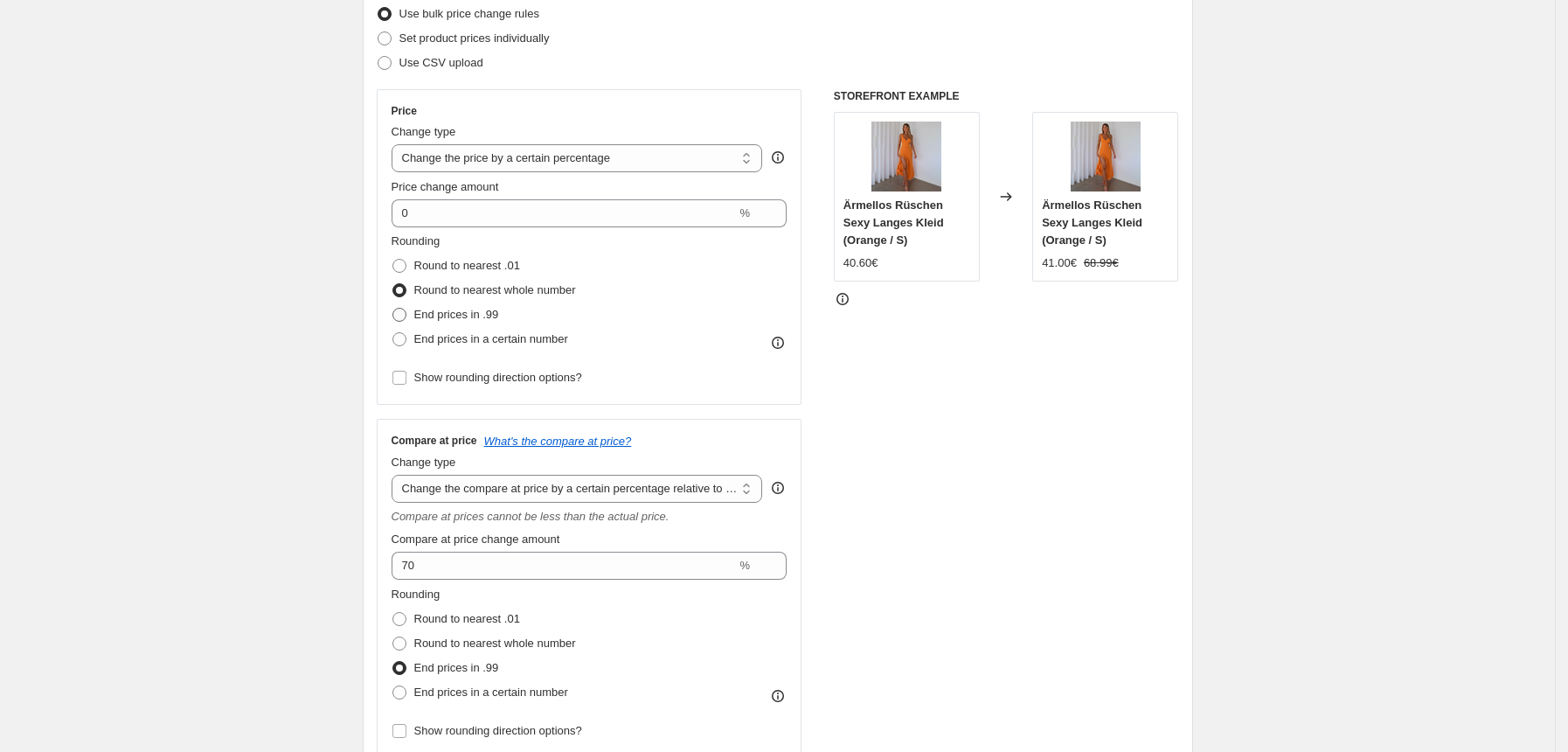
click at [404, 319] on span at bounding box center [398, 314] width 14 height 14
click at [393, 309] on input "End prices in .99" at bounding box center [392, 308] width 1 height 1
radio input "true"
click at [407, 290] on span at bounding box center [398, 290] width 14 height 14
click at [393, 284] on input "Round to nearest whole number" at bounding box center [392, 283] width 1 height 1
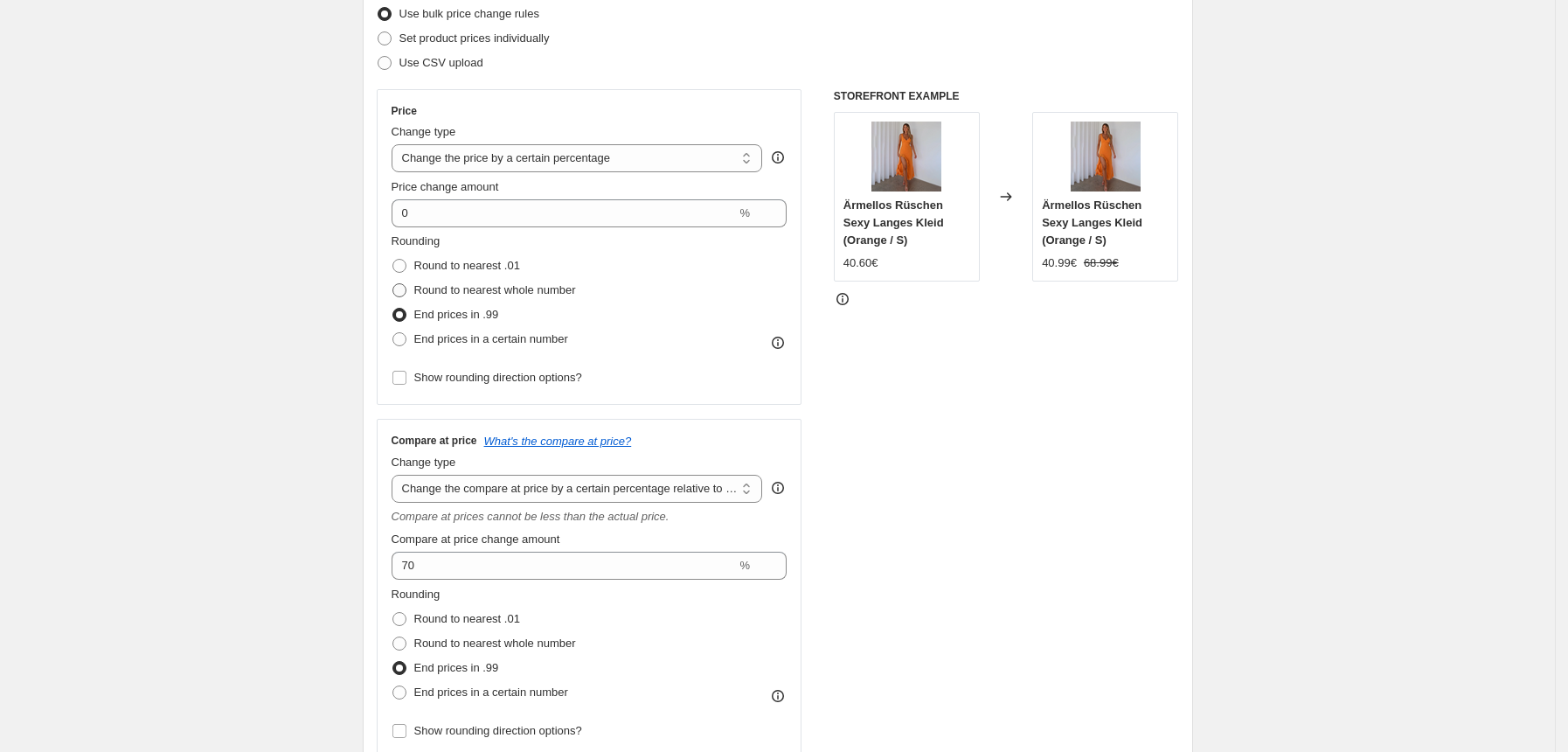
radio input "true"
click at [402, 315] on span at bounding box center [398, 314] width 14 height 14
click at [393, 309] on input "End prices in .99" at bounding box center [392, 308] width 1 height 1
radio input "true"
click at [398, 352] on div "Rounding Round to nearest .01 Round to nearest whole number End prices in .99 E…" at bounding box center [590, 311] width 396 height 157
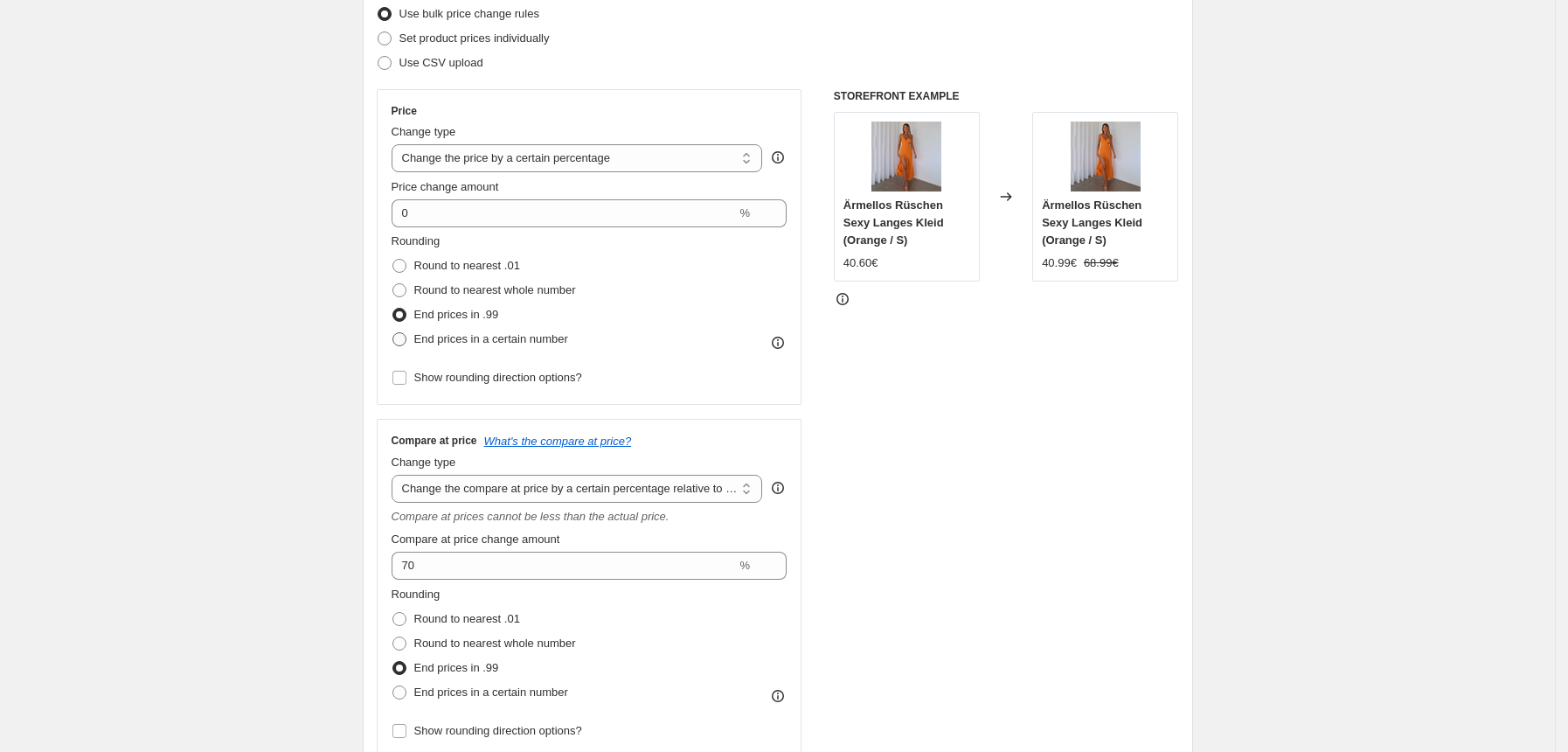
click at [399, 342] on span at bounding box center [398, 339] width 14 height 14
click at [393, 333] on input "End prices in a certain number" at bounding box center [392, 332] width 1 height 1
radio input "true"
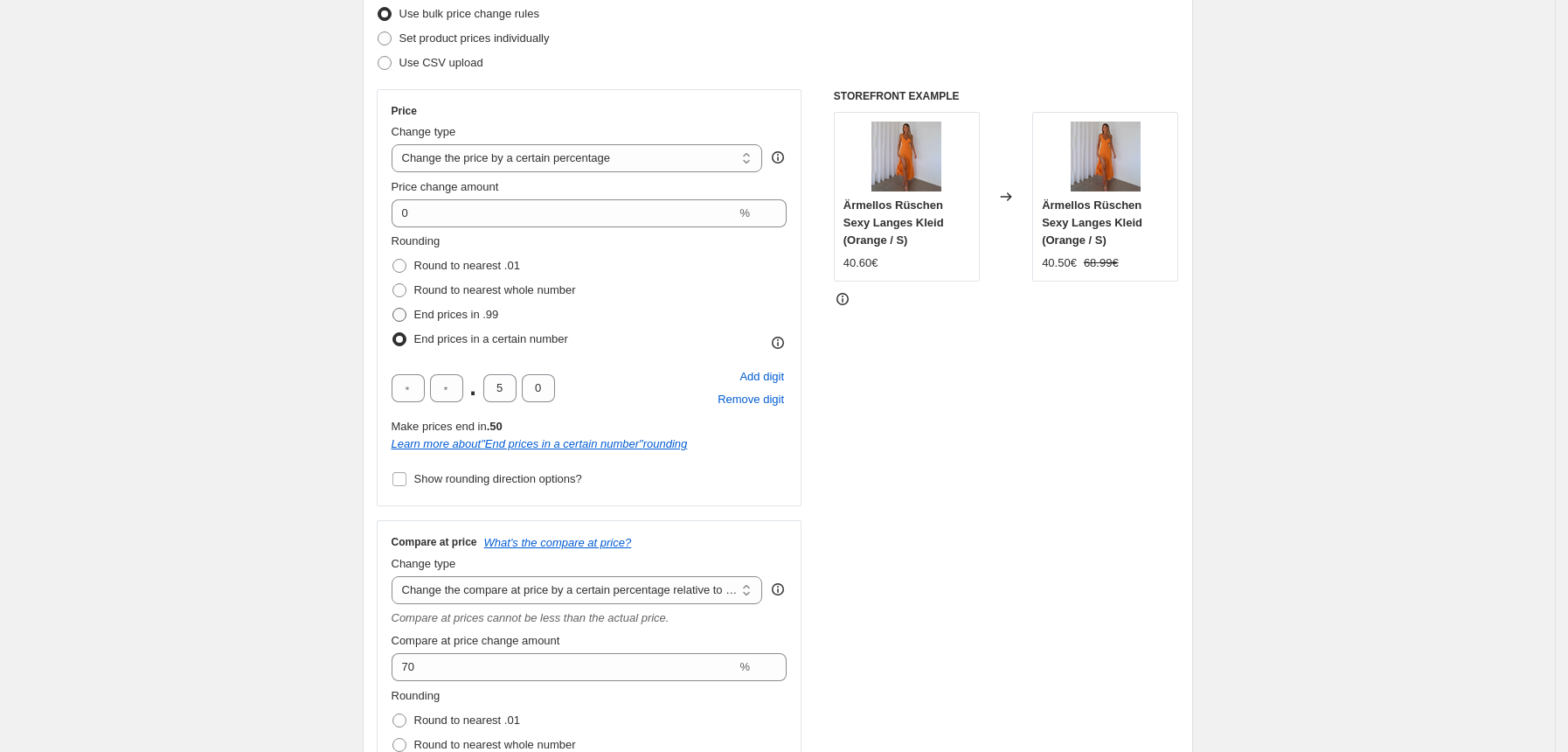
click at [406, 313] on span at bounding box center [398, 314] width 14 height 14
click at [393, 309] on input "End prices in .99" at bounding box center [392, 308] width 1 height 1
radio input "true"
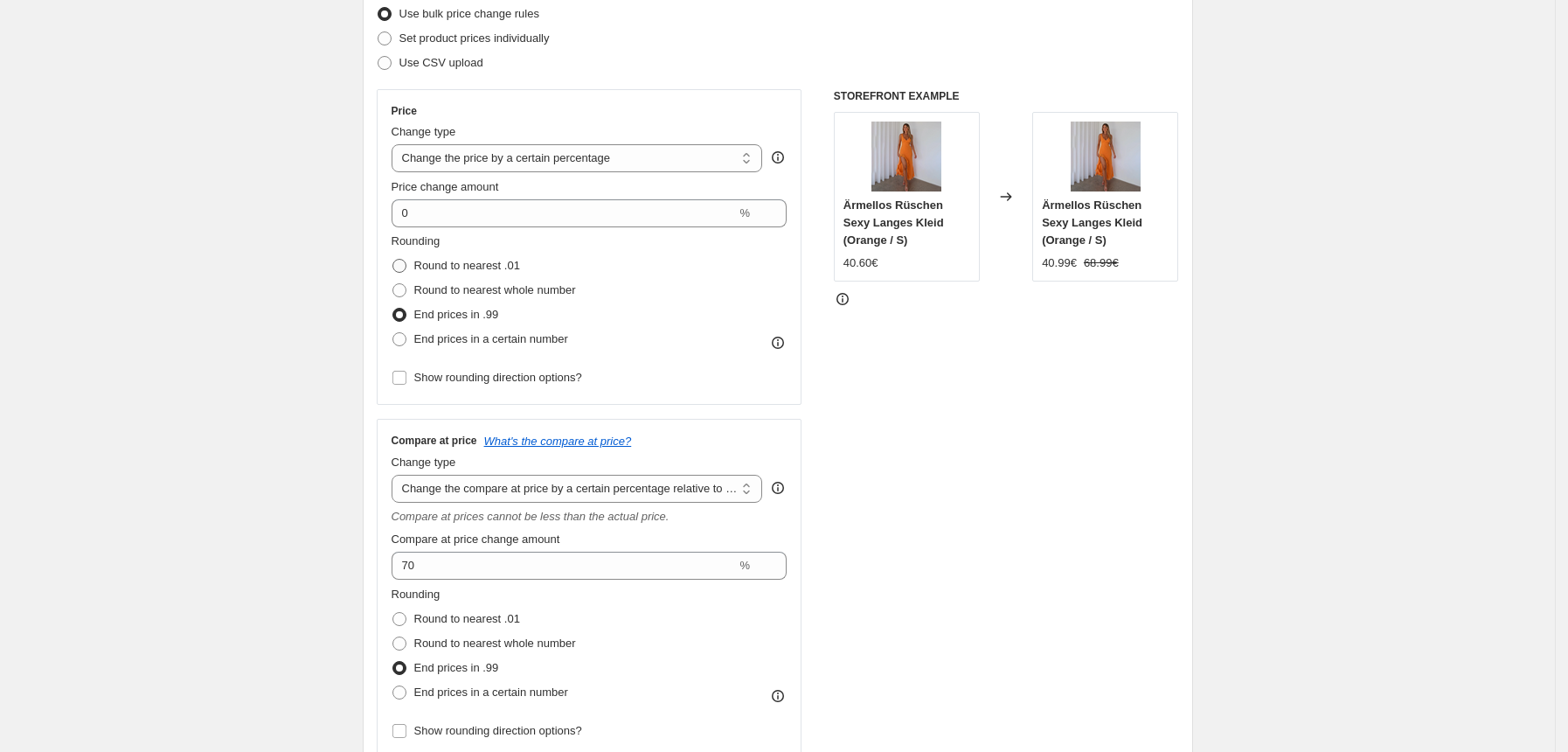
click at [407, 261] on span at bounding box center [398, 265] width 14 height 14
click at [393, 260] on input "Round to nearest .01" at bounding box center [392, 259] width 1 height 1
radio input "true"
click at [402, 376] on input "Show rounding direction options?" at bounding box center [398, 377] width 14 height 14
checkbox input "true"
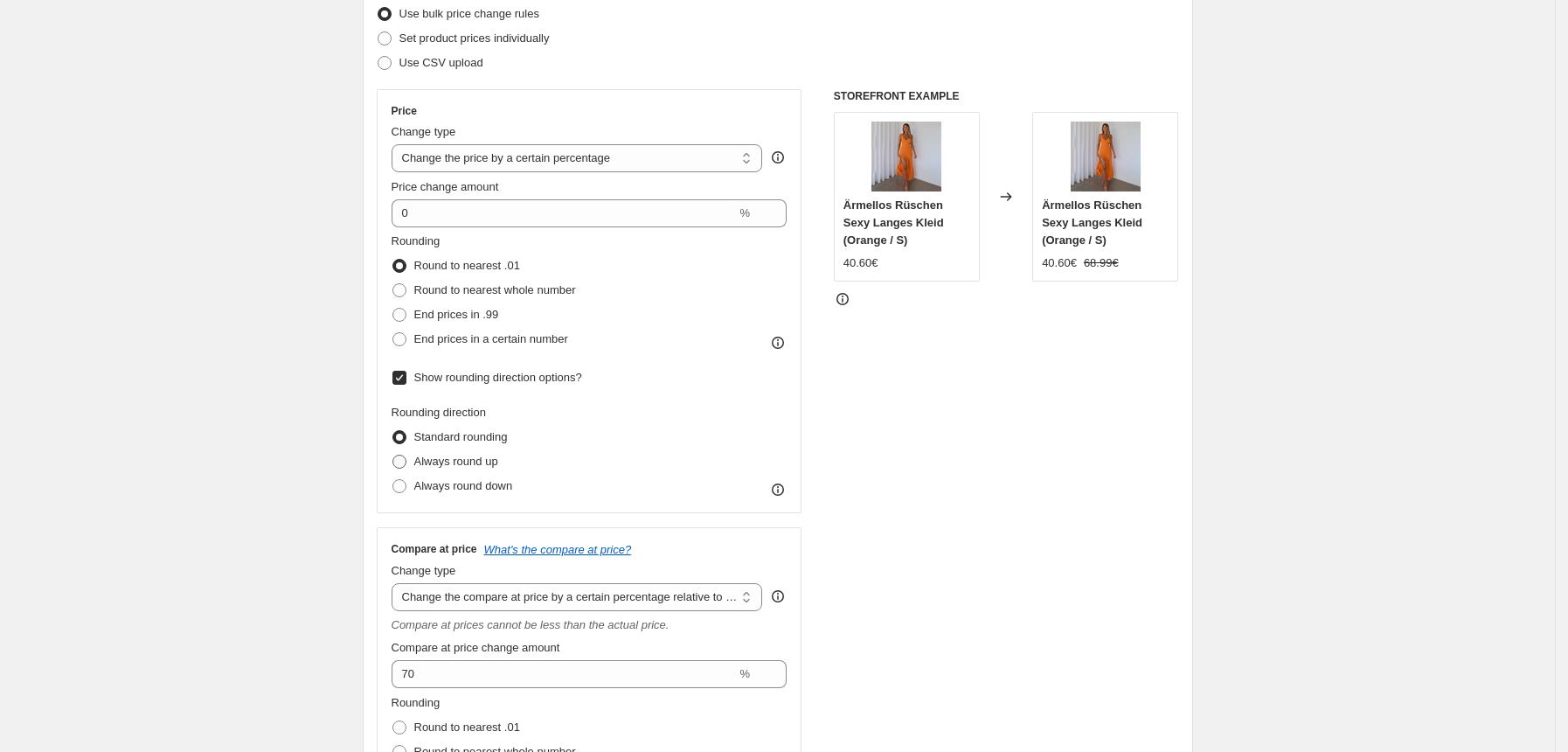
click at [406, 461] on span at bounding box center [398, 462] width 14 height 14
click at [393, 456] on input "Always round up" at bounding box center [392, 455] width 1 height 1
radio input "true"
click at [403, 430] on span at bounding box center [398, 437] width 14 height 14
click at [393, 430] on input "Standard rounding" at bounding box center [392, 430] width 1 height 1
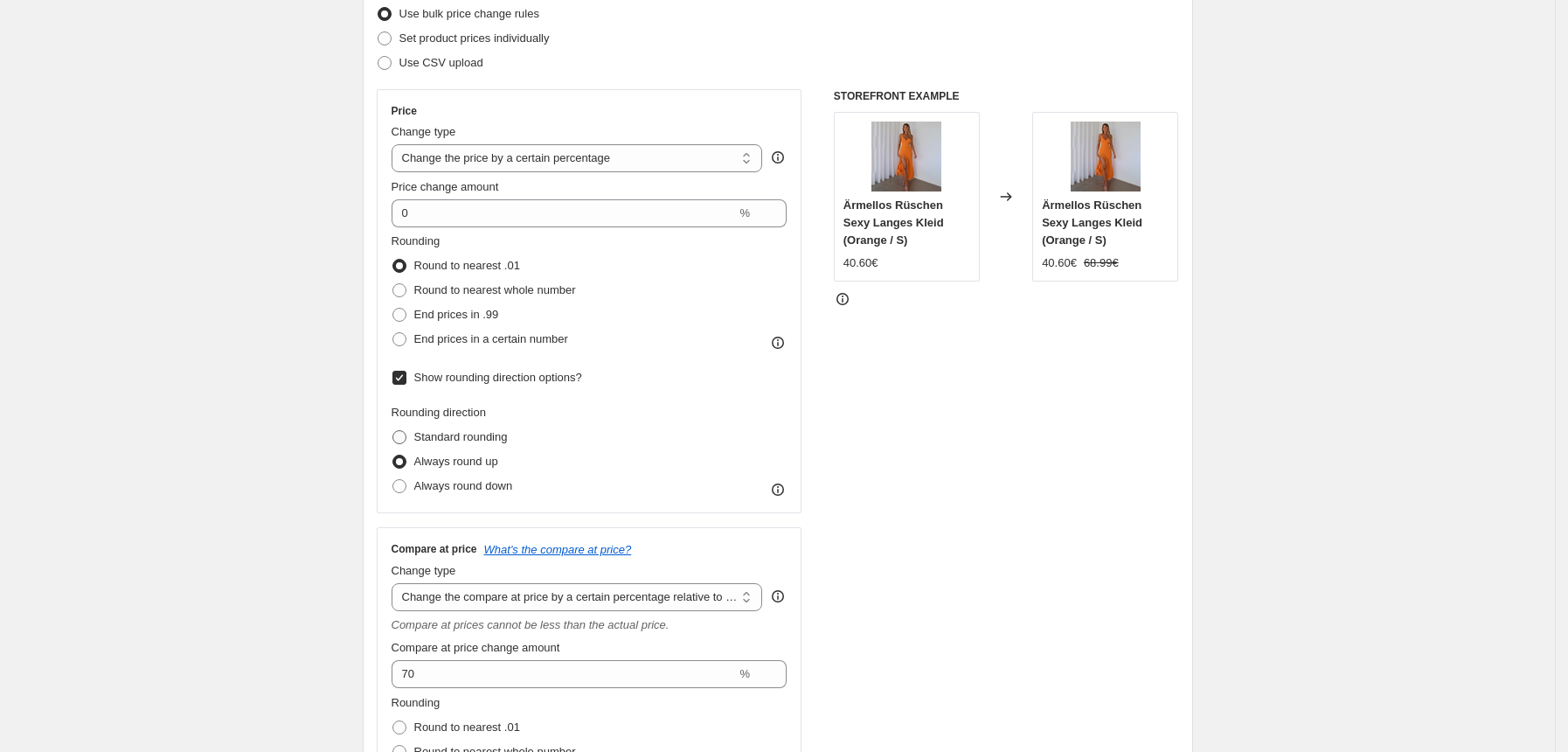
radio input "true"
click at [400, 378] on input "Show rounding direction options?" at bounding box center [398, 377] width 14 height 14
checkbox input "false"
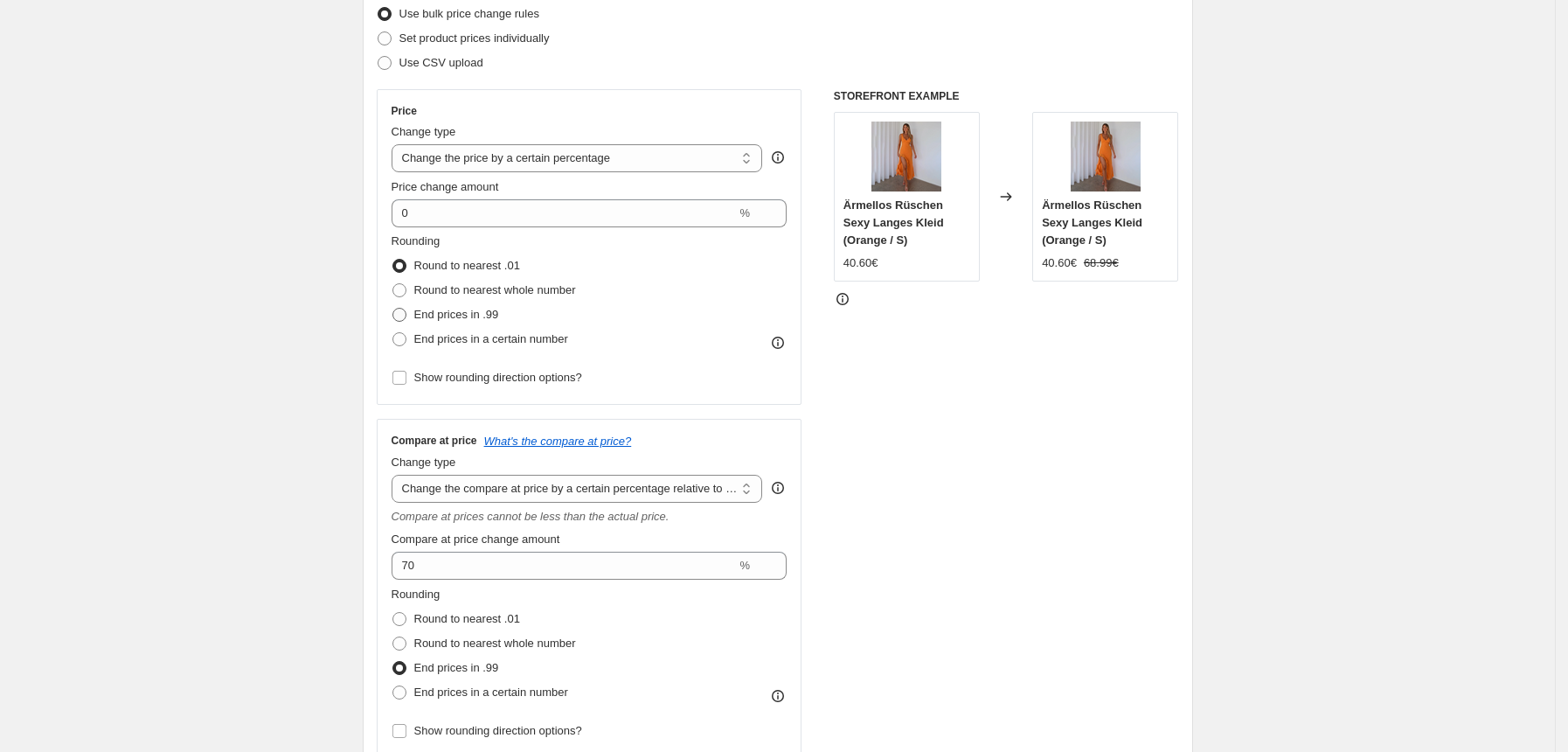
click at [403, 312] on span at bounding box center [398, 314] width 14 height 14
click at [393, 309] on input "End prices in .99" at bounding box center [392, 308] width 1 height 1
radio input "true"
click at [399, 293] on span at bounding box center [398, 290] width 14 height 14
click at [393, 284] on input "Round to nearest whole number" at bounding box center [392, 283] width 1 height 1
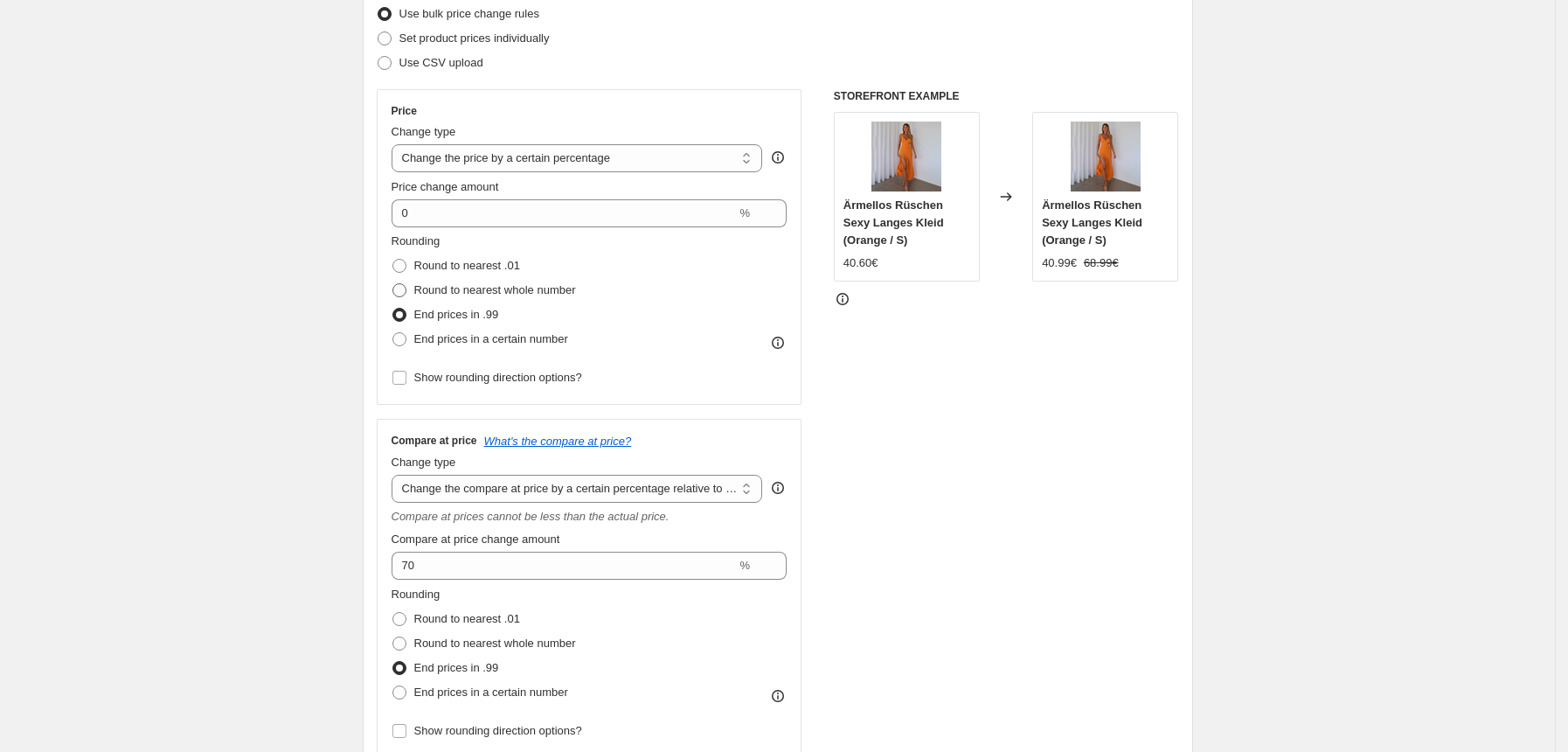
radio input "true"
click at [402, 269] on span at bounding box center [398, 265] width 14 height 14
click at [393, 260] on input "Round to nearest .01" at bounding box center [392, 259] width 1 height 1
radio input "true"
click at [408, 297] on span at bounding box center [399, 290] width 16 height 16
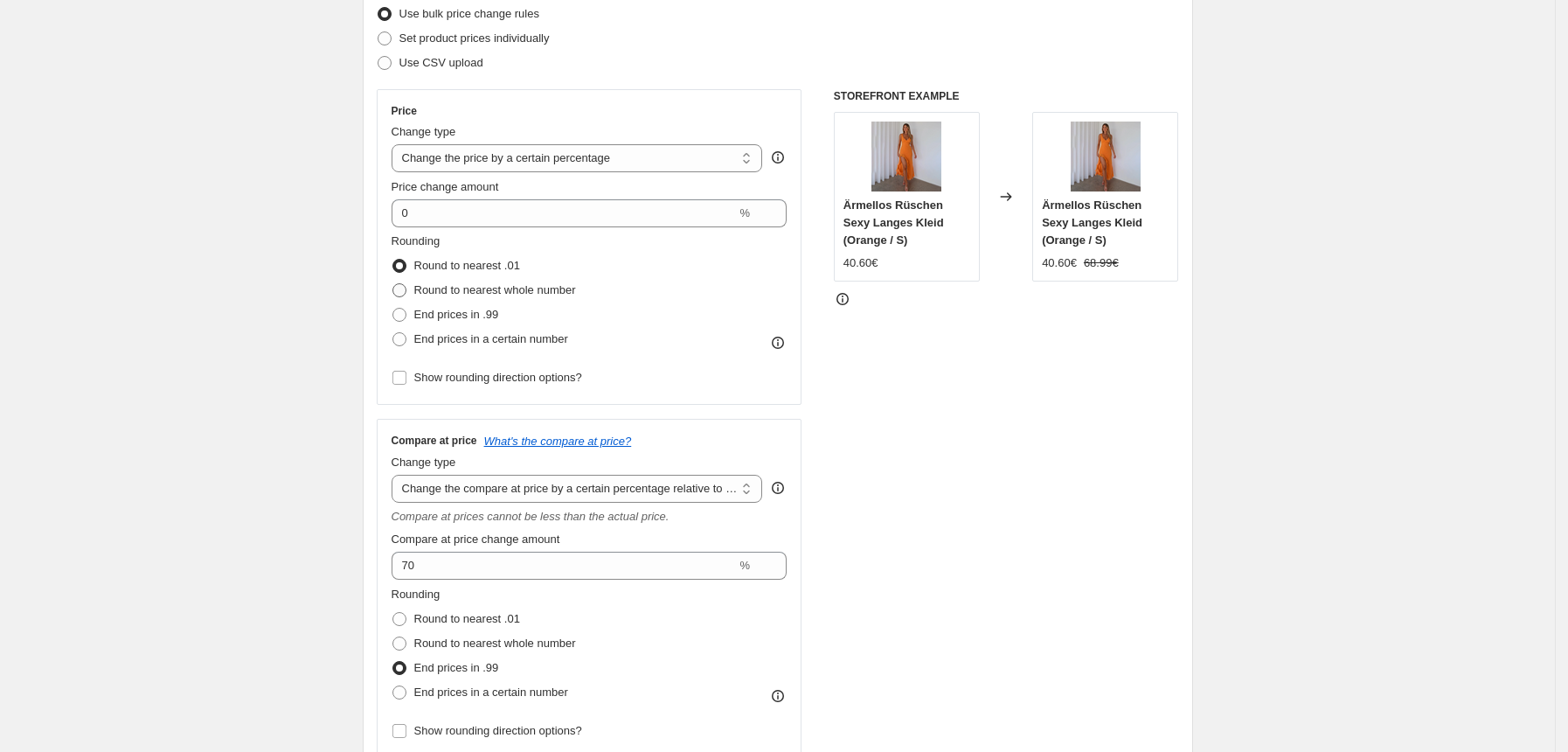
click at [393, 284] on input "Round to nearest whole number" at bounding box center [392, 283] width 1 height 1
radio input "true"
click at [407, 266] on span at bounding box center [398, 265] width 14 height 14
click at [393, 260] on input "Round to nearest .01" at bounding box center [392, 259] width 1 height 1
radio input "true"
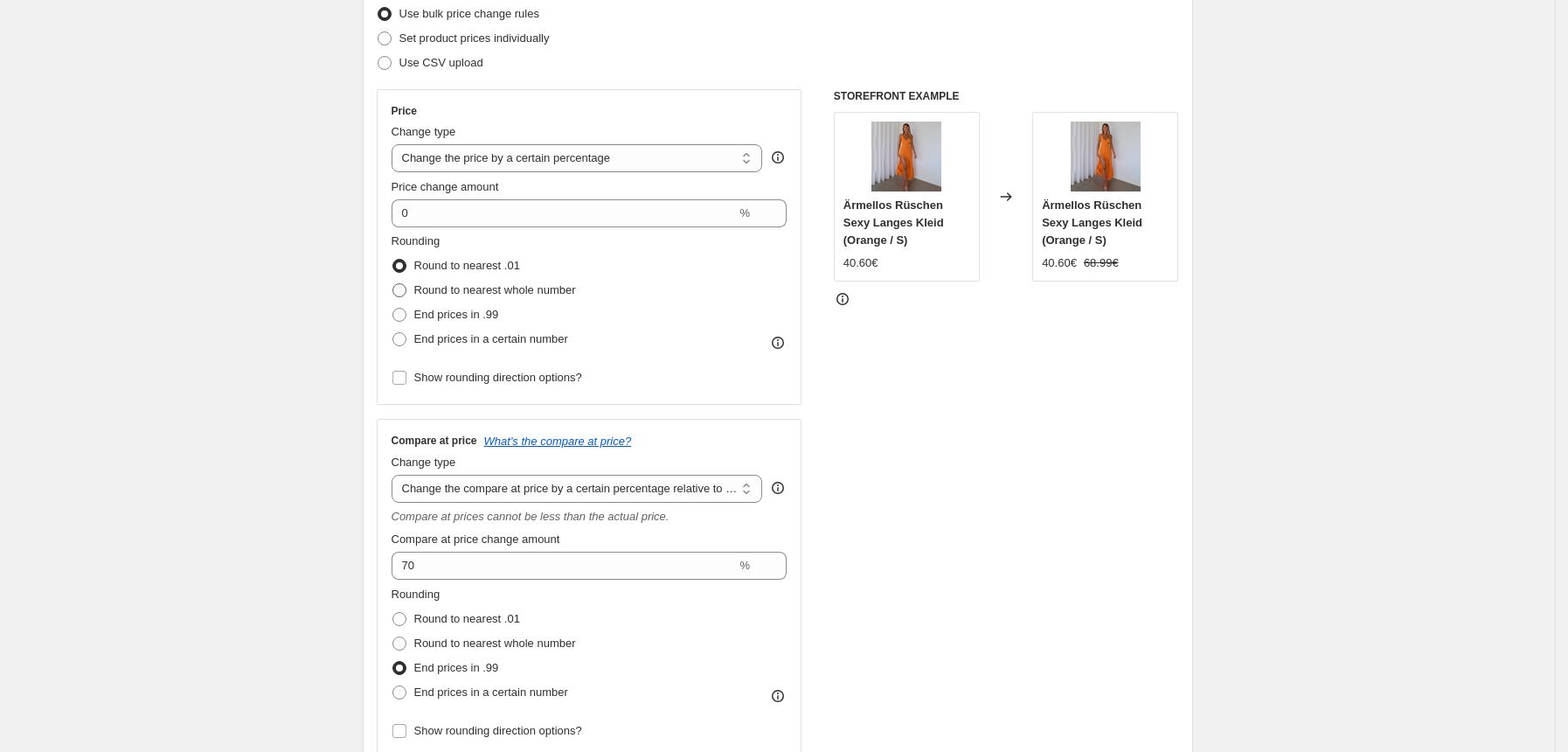
click at [402, 292] on span at bounding box center [398, 290] width 14 height 14
click at [393, 284] on input "Round to nearest whole number" at bounding box center [392, 283] width 1 height 1
radio input "true"
click at [403, 268] on span at bounding box center [398, 265] width 14 height 14
click at [393, 260] on input "Round to nearest .01" at bounding box center [392, 259] width 1 height 1
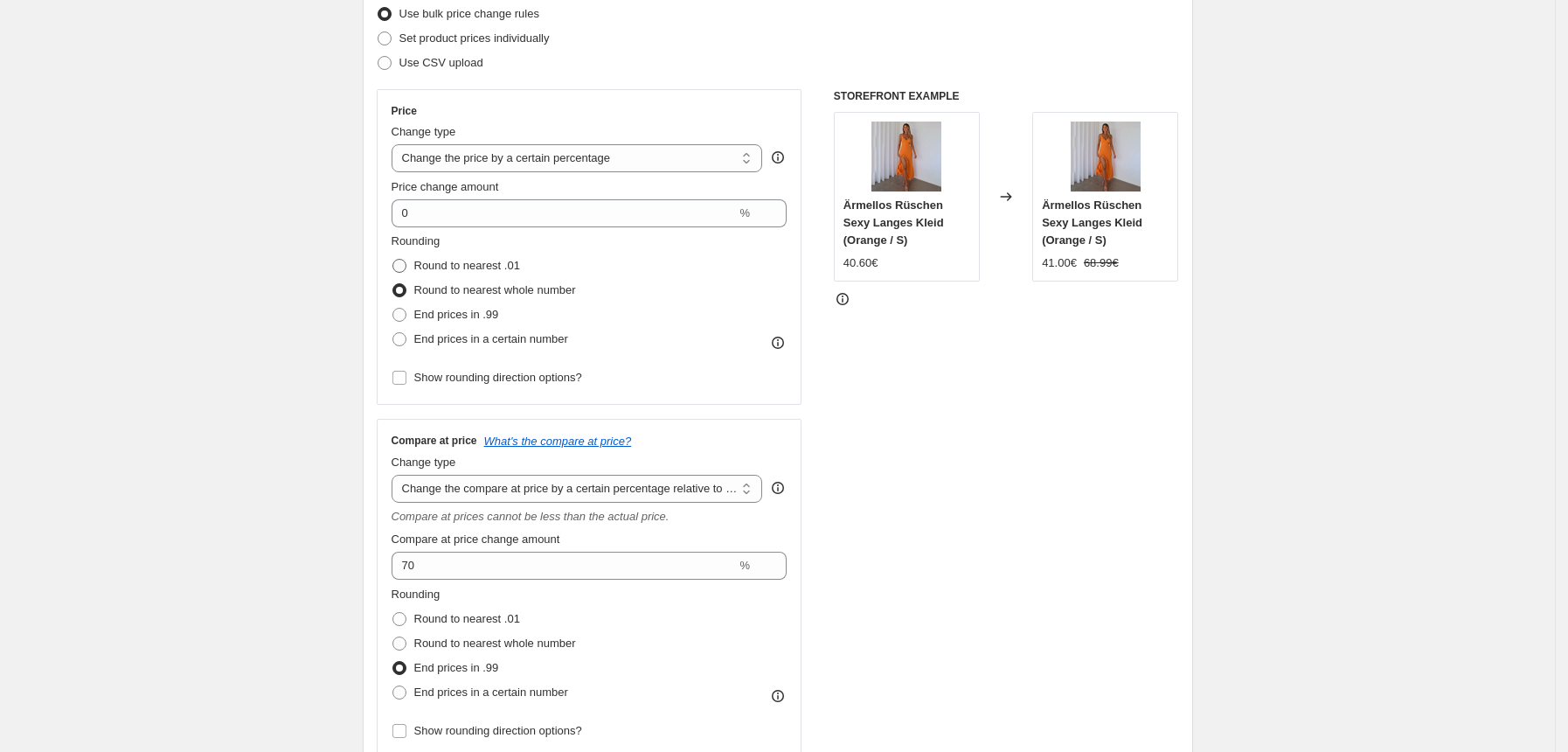
radio input "true"
click at [406, 285] on span at bounding box center [398, 290] width 14 height 14
click at [393, 284] on input "Round to nearest whole number" at bounding box center [392, 283] width 1 height 1
radio input "true"
click at [437, 569] on input "70" at bounding box center [564, 566] width 345 height 28
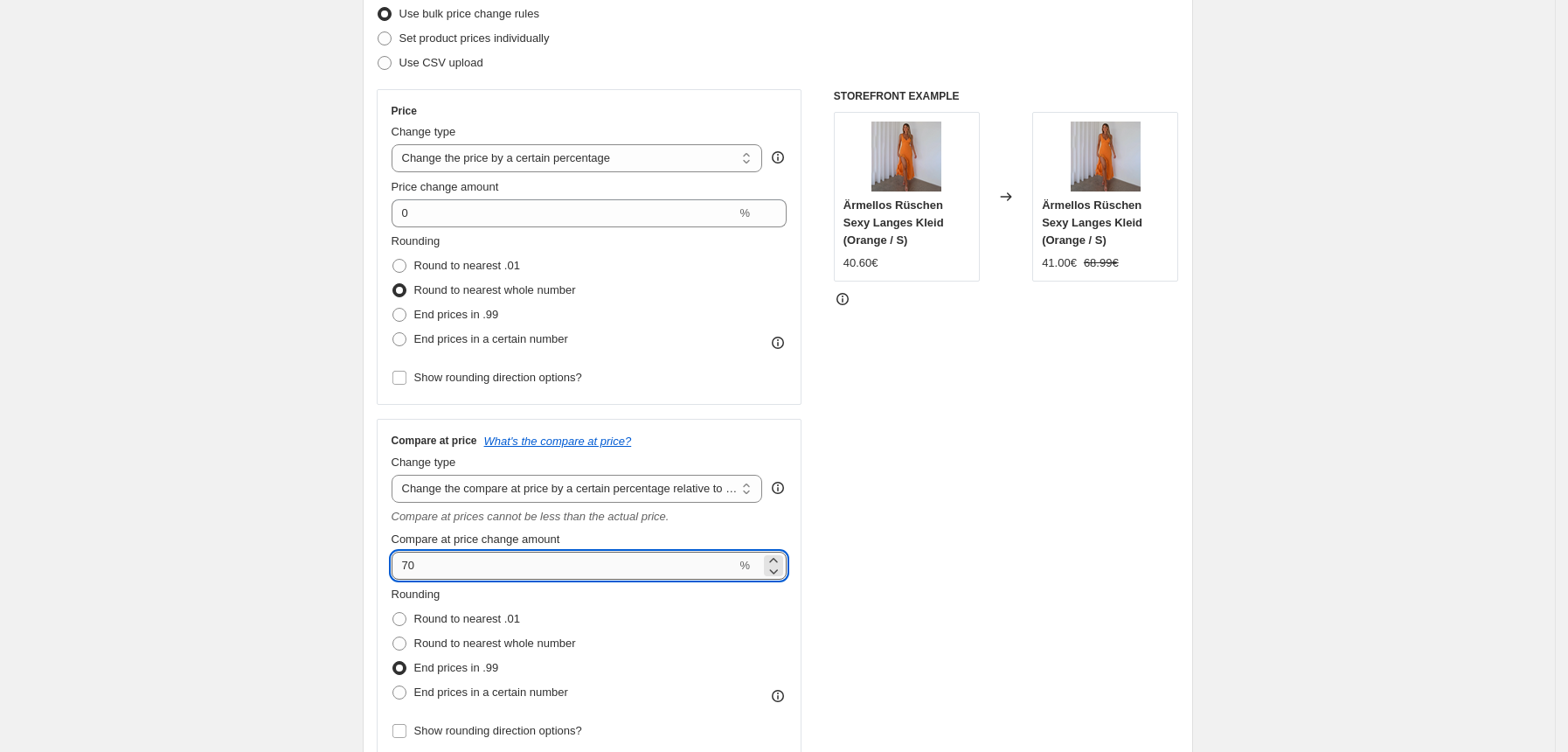
click at [437, 569] on input "70" at bounding box center [564, 566] width 345 height 28
click at [845, 505] on div "STOREFRONT EXAMPLE Ärmellos Rüschen Sexy Langes Kleid (Orange / S) 40.60€ Chang…" at bounding box center [1006, 423] width 345 height 669
click at [461, 568] on input "80" at bounding box center [564, 566] width 345 height 28
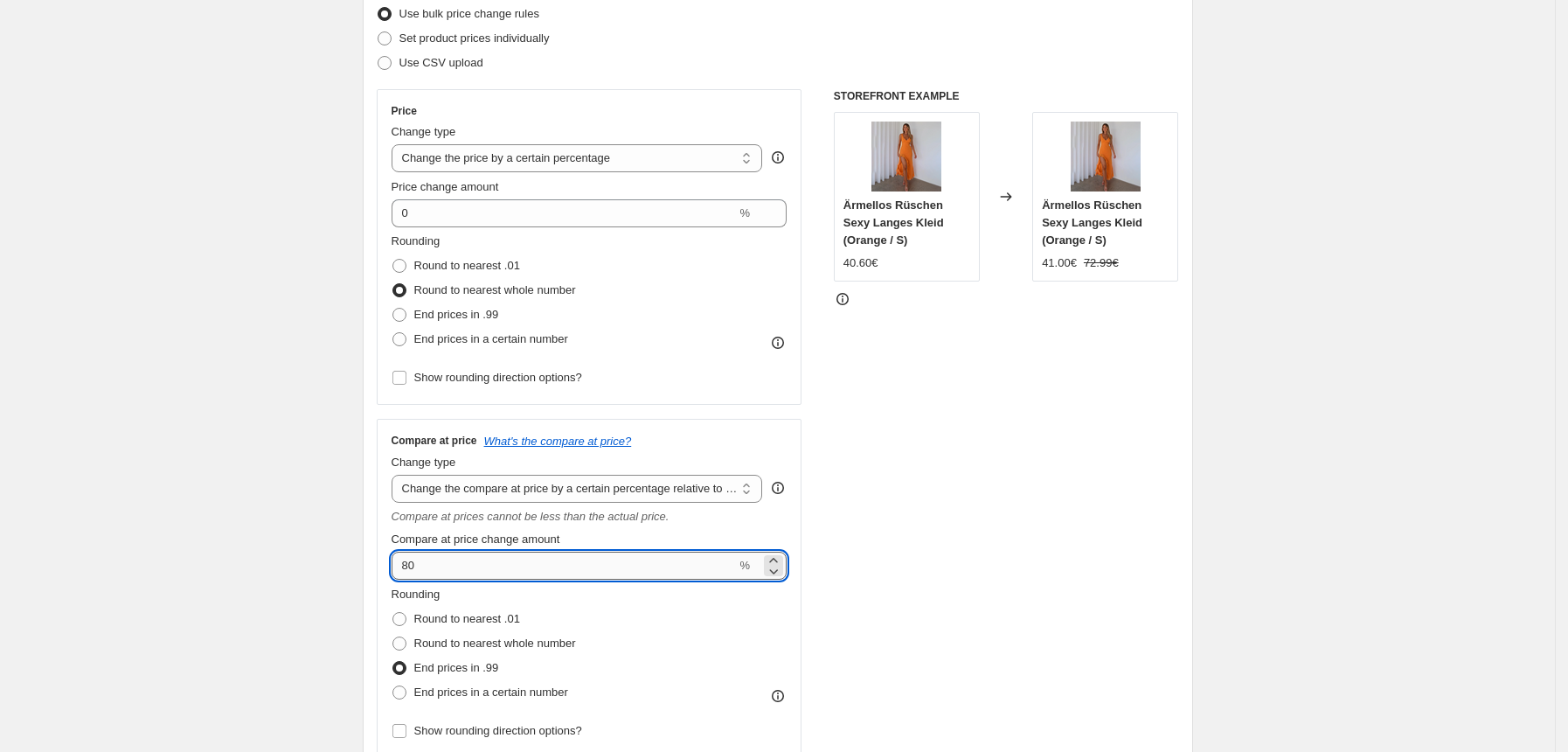
click at [461, 568] on input "80" at bounding box center [564, 566] width 345 height 28
type input "100"
click at [876, 560] on div "STOREFRONT EXAMPLE Ärmellos Rüschen Sexy Langes Kleid (Orange / S) 40.60€ Chang…" at bounding box center [1006, 423] width 345 height 669
click at [401, 642] on span at bounding box center [398, 643] width 14 height 14
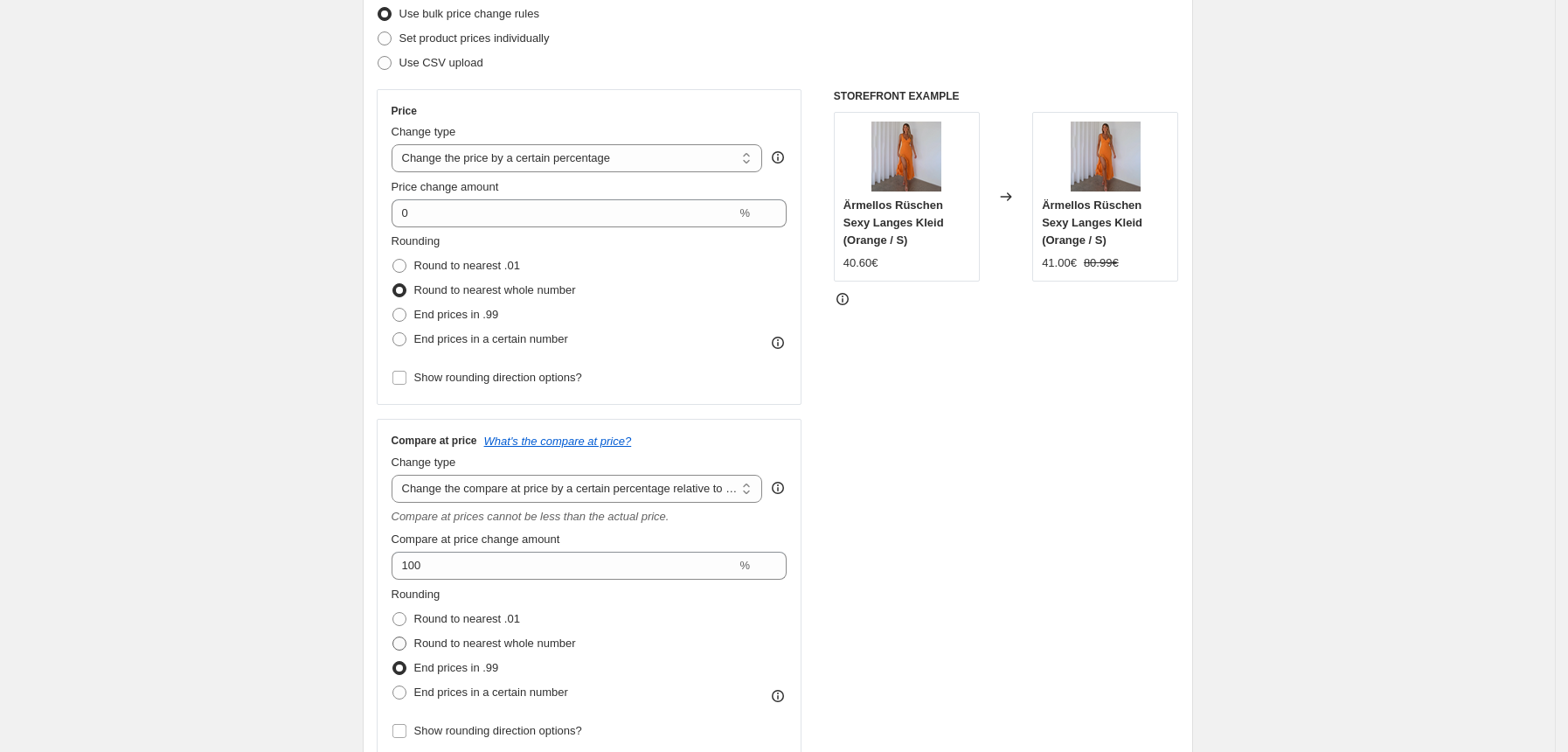
click at [393, 637] on input "Round to nearest whole number" at bounding box center [392, 636] width 1 height 1
radio input "true"
click at [402, 621] on span at bounding box center [398, 619] width 14 height 14
click at [393, 613] on input "Round to nearest .01" at bounding box center [392, 612] width 1 height 1
radio input "true"
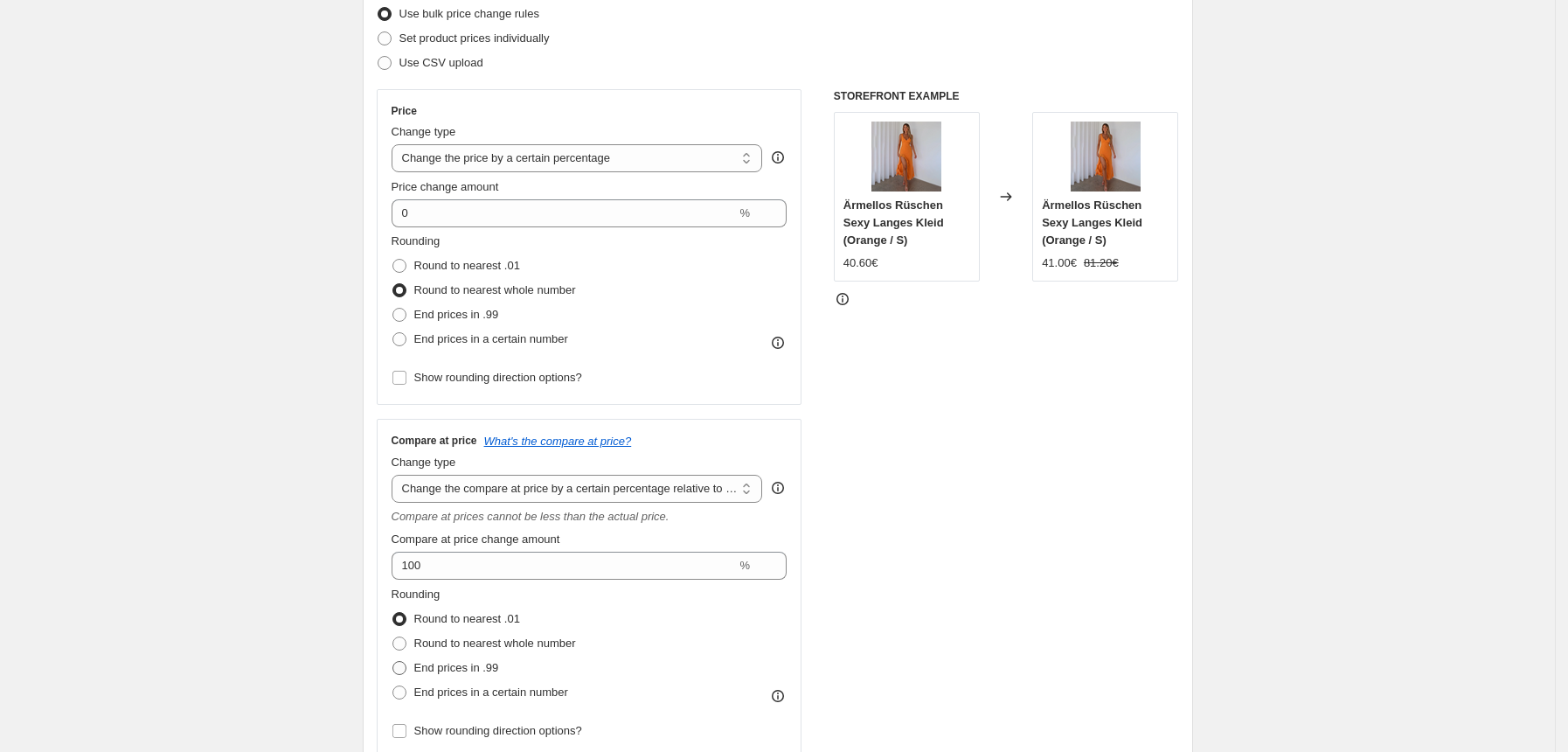
click at [404, 669] on span at bounding box center [398, 668] width 14 height 14
click at [393, 662] on input "End prices in .99" at bounding box center [392, 661] width 1 height 1
radio input "true"
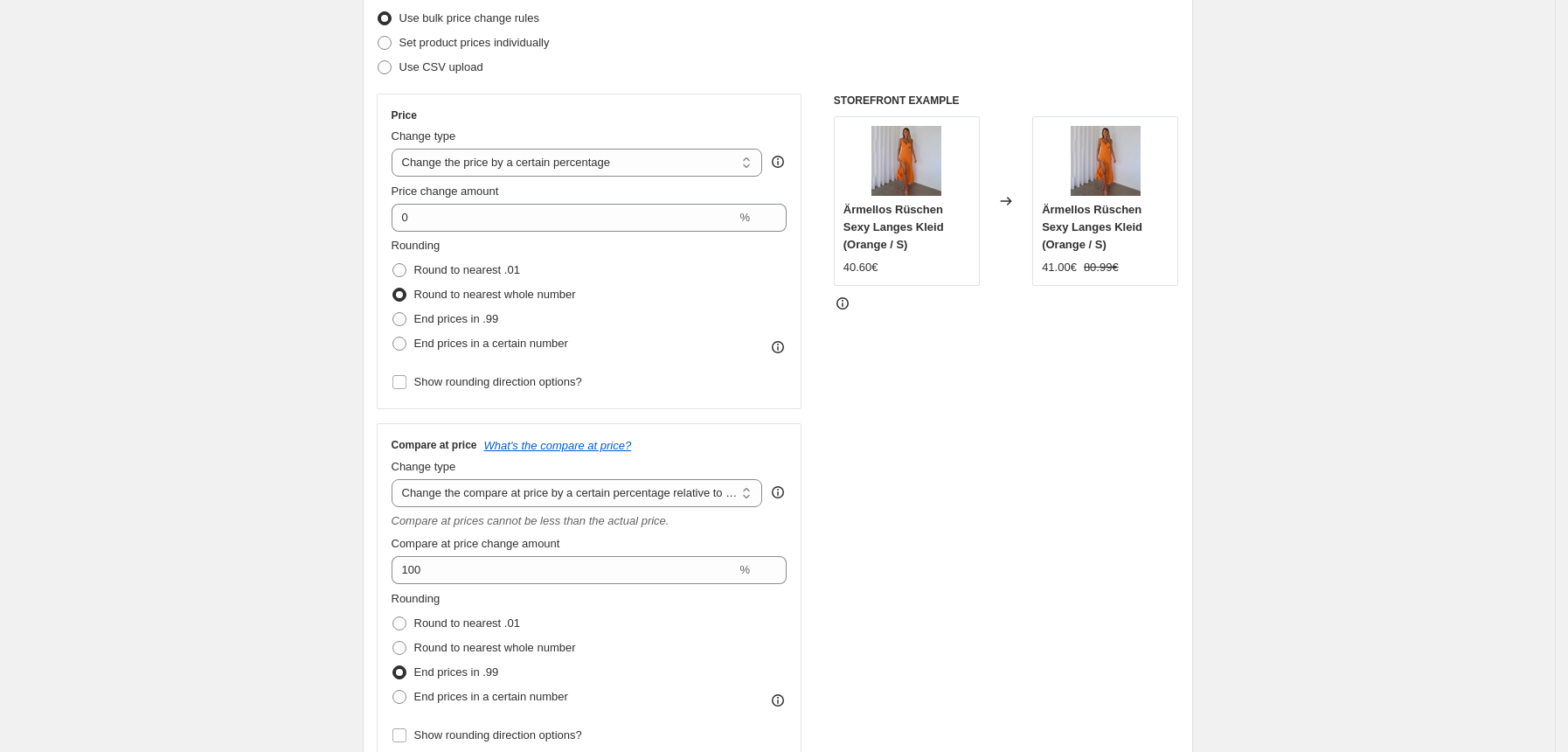
scroll to position [188, 0]
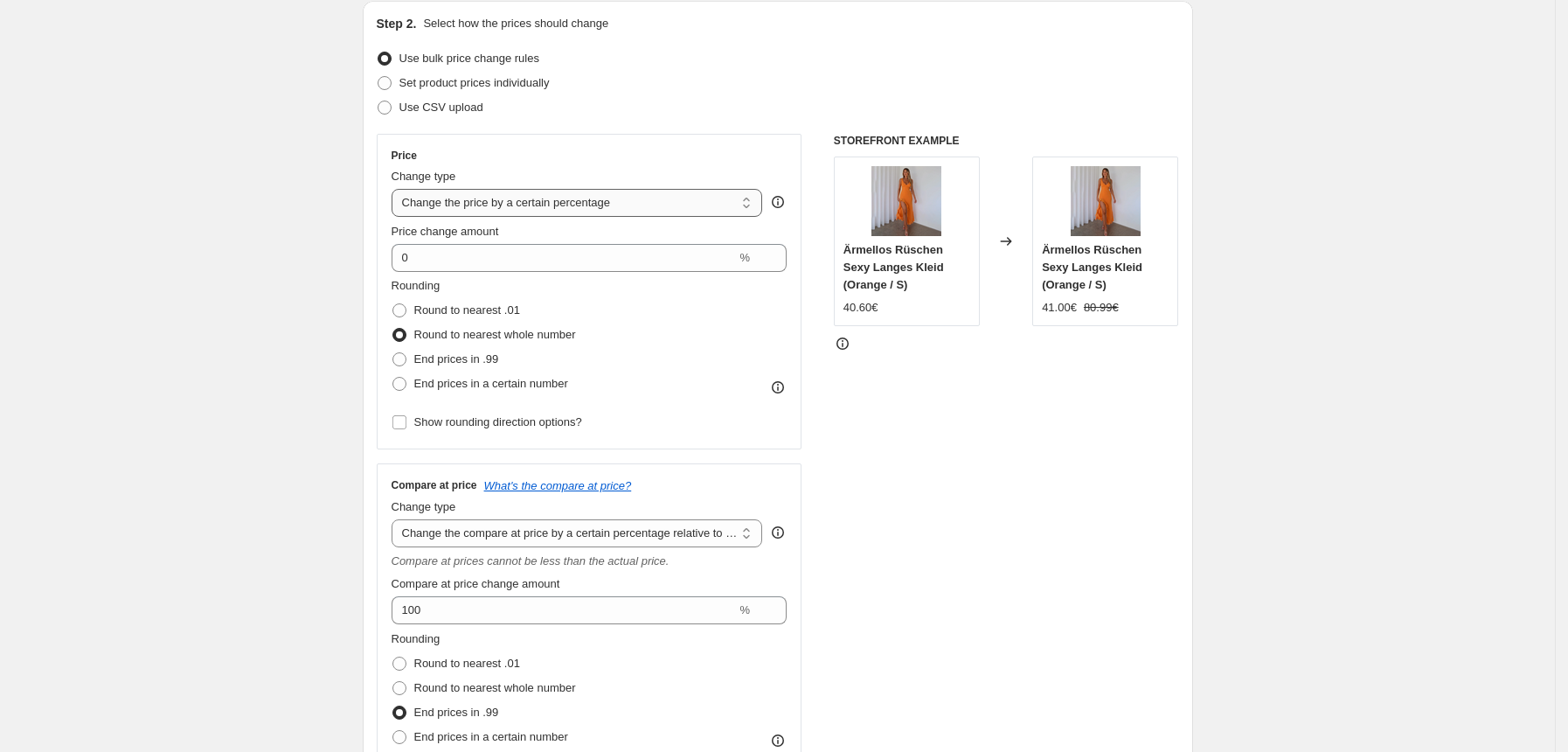
click at [557, 209] on select "Change the price to a certain amount Change the price by a certain amount Chang…" at bounding box center [578, 203] width 372 height 28
select select "pcap"
click at [397, 189] on select "Change the price to a certain amount Change the price by a certain amount Chang…" at bounding box center [578, 203] width 372 height 28
type input "-20"
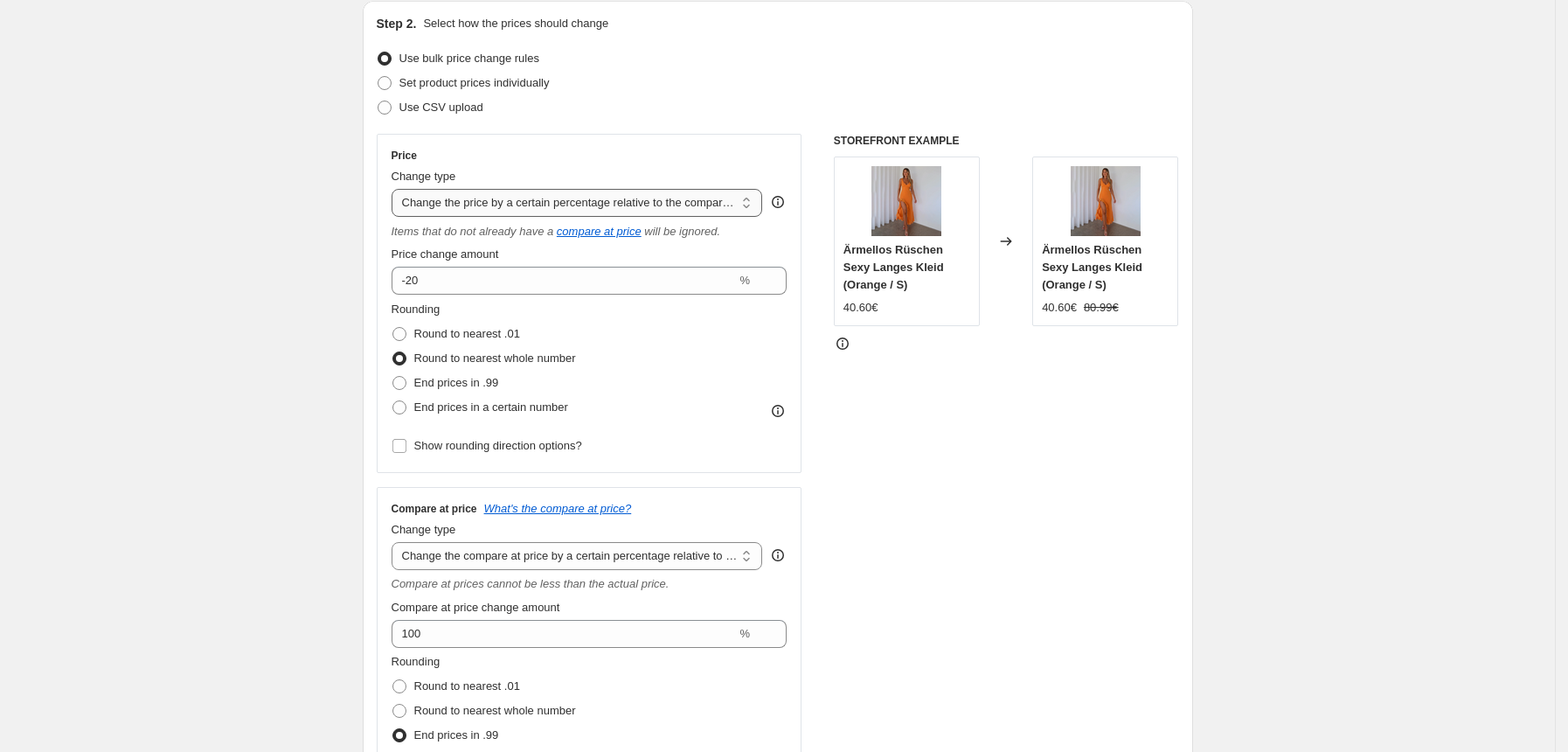
click at [563, 197] on select "Change the price to a certain amount Change the price by a certain amount Chang…" at bounding box center [578, 203] width 372 height 28
select select "to"
click at [397, 189] on select "Change the price to a certain amount Change the price by a certain amount Chang…" at bounding box center [578, 203] width 372 height 28
type input "80.00"
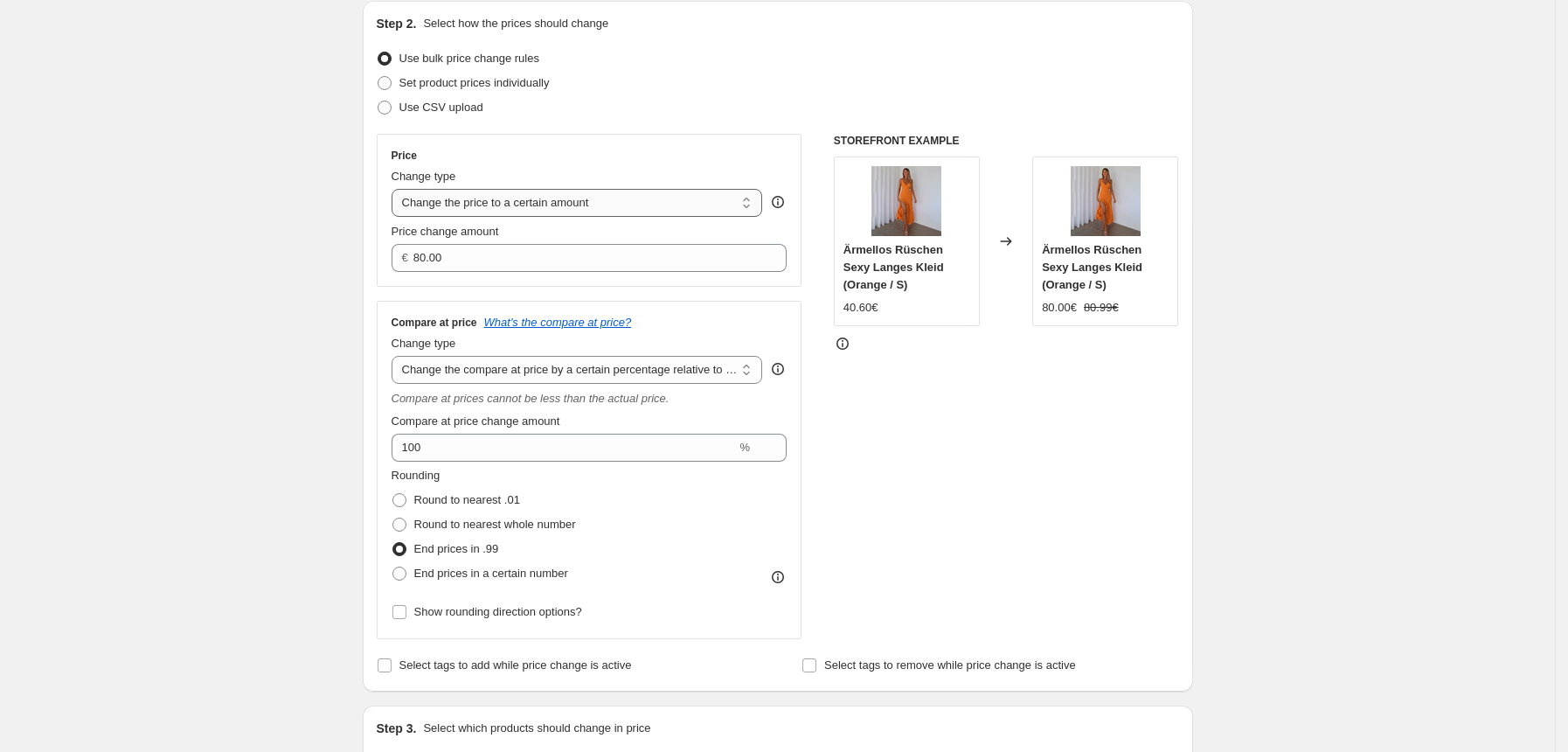
click at [578, 196] on select "Change the price to a certain amount Change the price by a certain amount Chang…" at bounding box center [578, 203] width 372 height 28
select select "by"
click at [397, 189] on select "Change the price to a certain amount Change the price by a certain amount Chang…" at bounding box center [578, 203] width 372 height 28
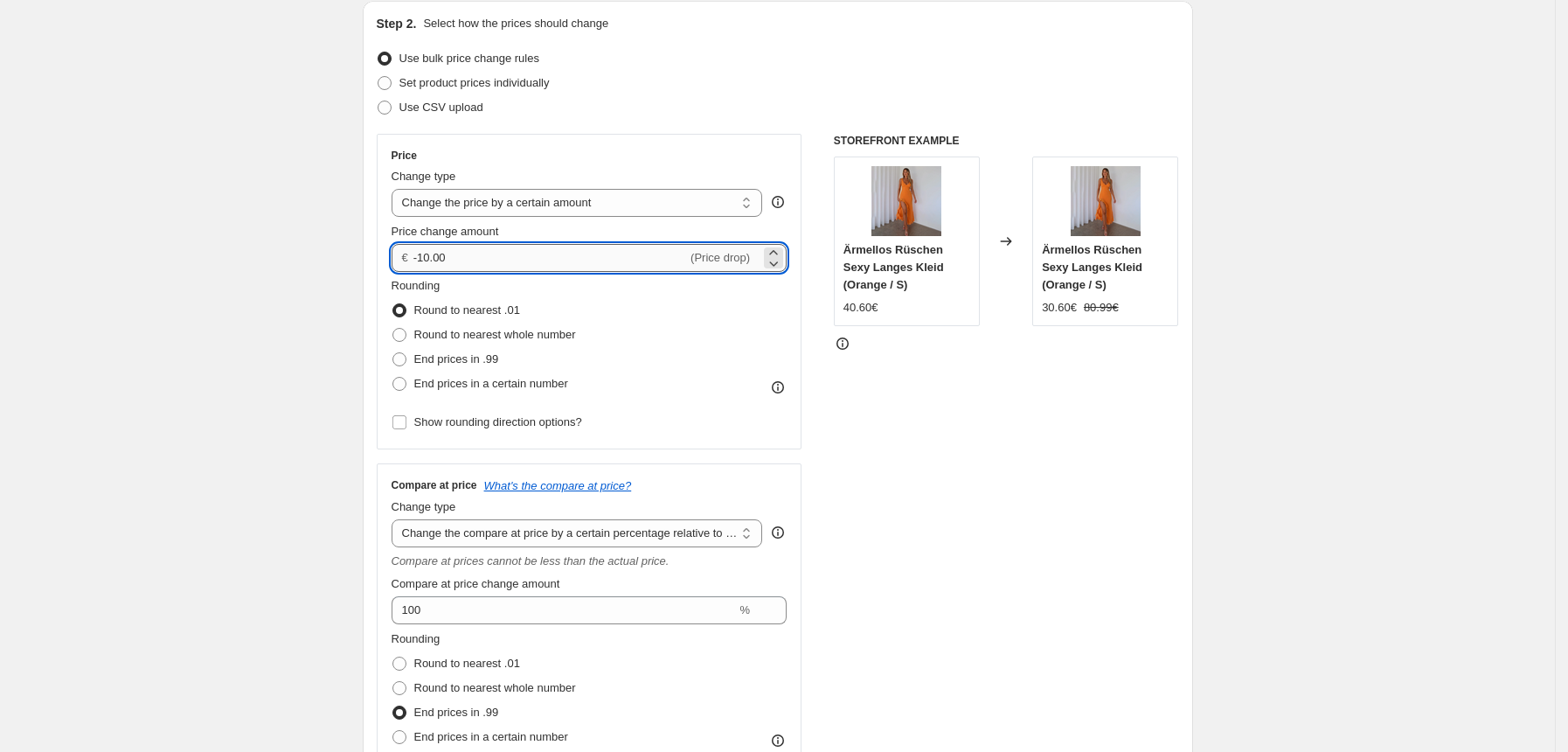
click at [566, 260] on input "-10.00" at bounding box center [550, 258] width 274 height 28
click at [566, 259] on input "-10.00" at bounding box center [550, 258] width 274 height 28
click at [571, 255] on input "-10.00" at bounding box center [550, 258] width 274 height 28
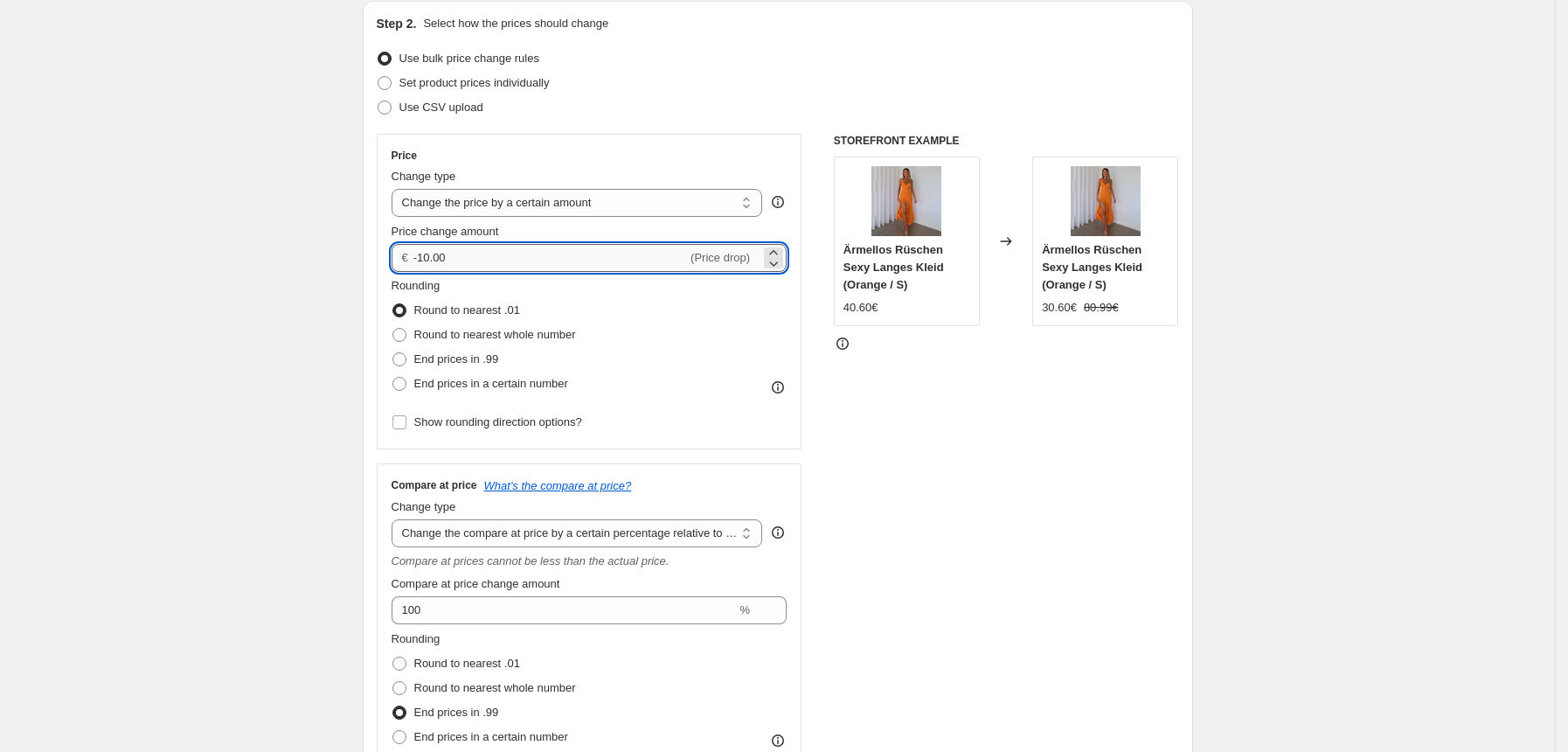
click at [571, 255] on input "-10.00" at bounding box center [550, 258] width 274 height 28
type input "0.00"
click at [402, 336] on span at bounding box center [398, 335] width 14 height 14
click at [393, 328] on input "Round to nearest whole number" at bounding box center [392, 328] width 1 height 1
radio input "true"
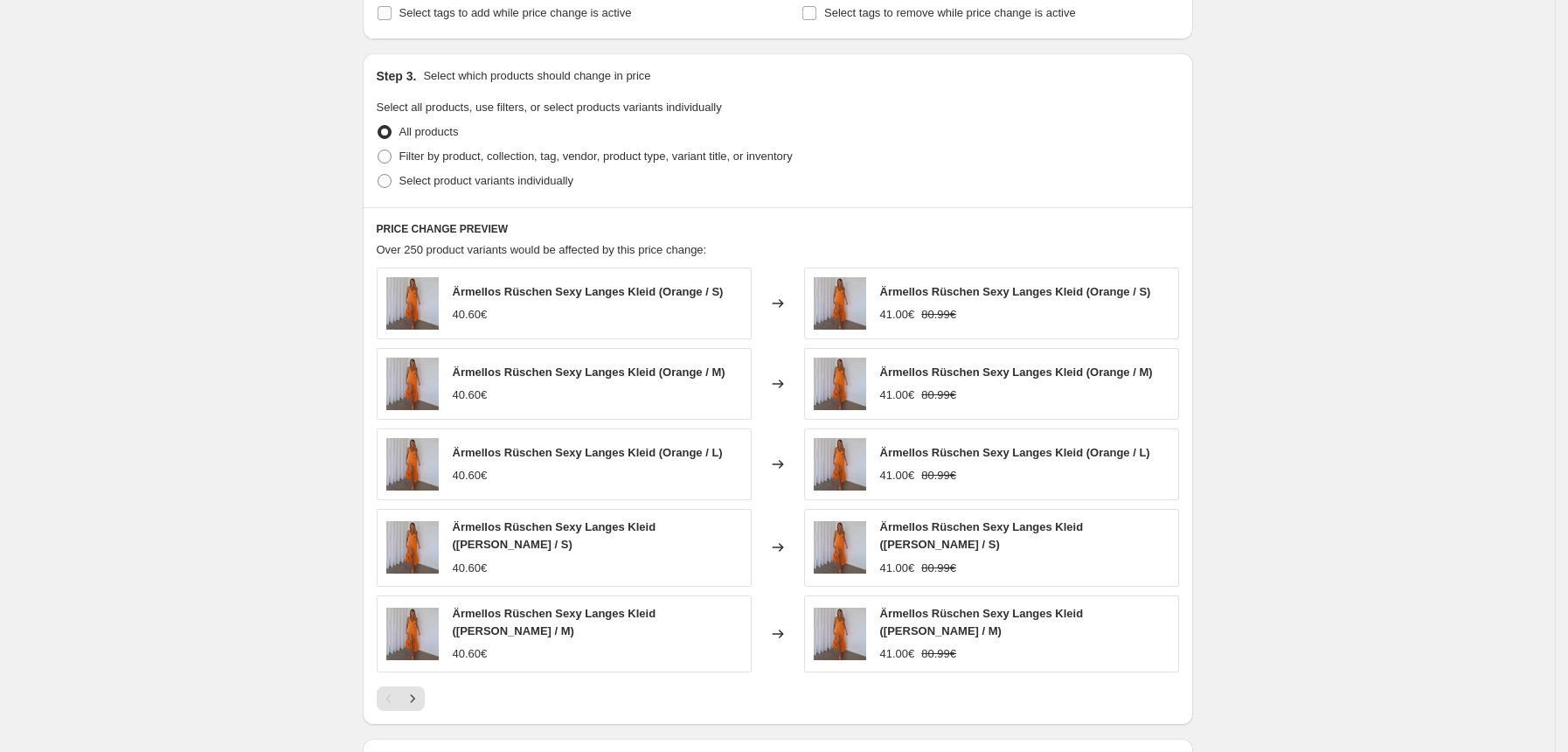
scroll to position [1238, 0]
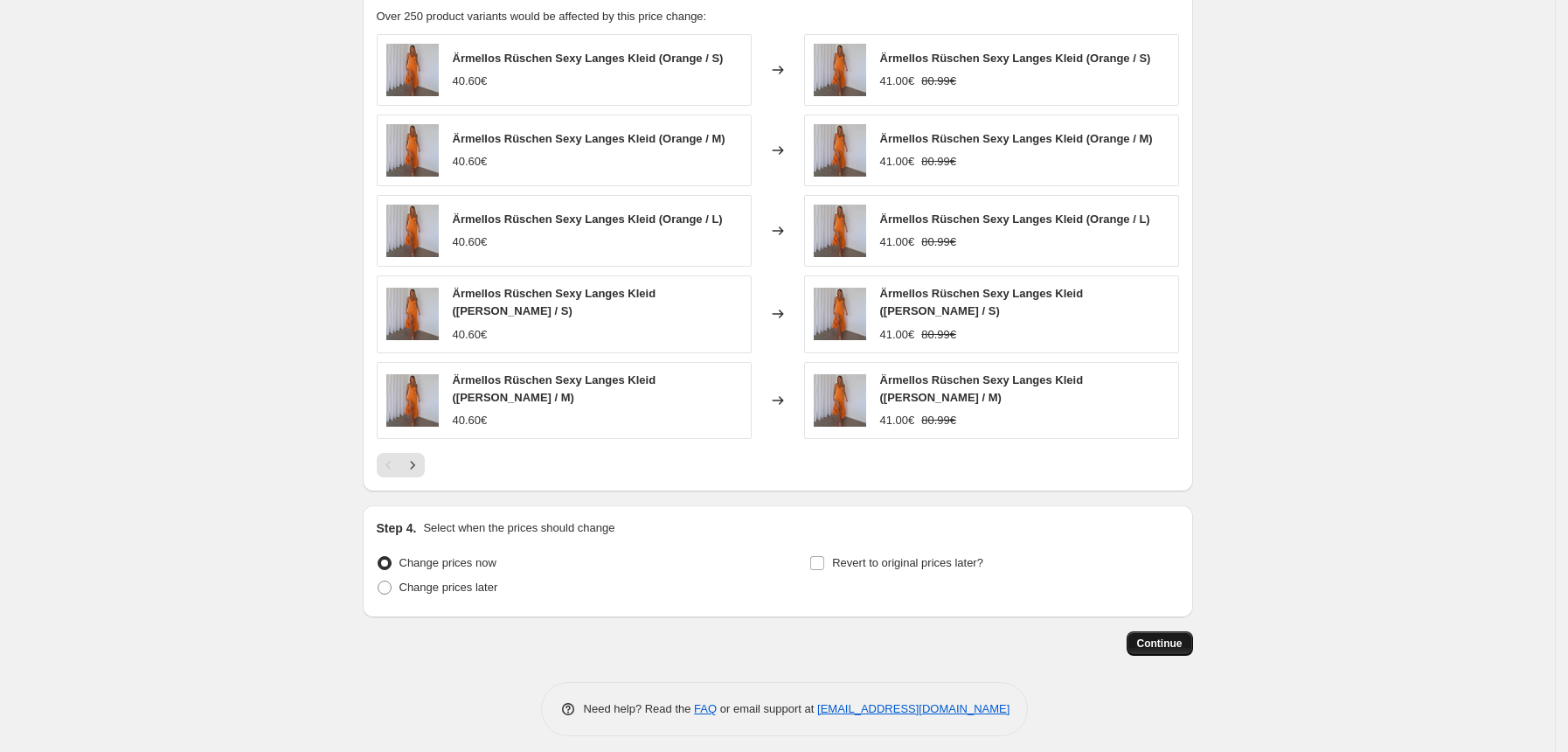
click at [1172, 643] on button "Continue" at bounding box center [1160, 644] width 67 height 24
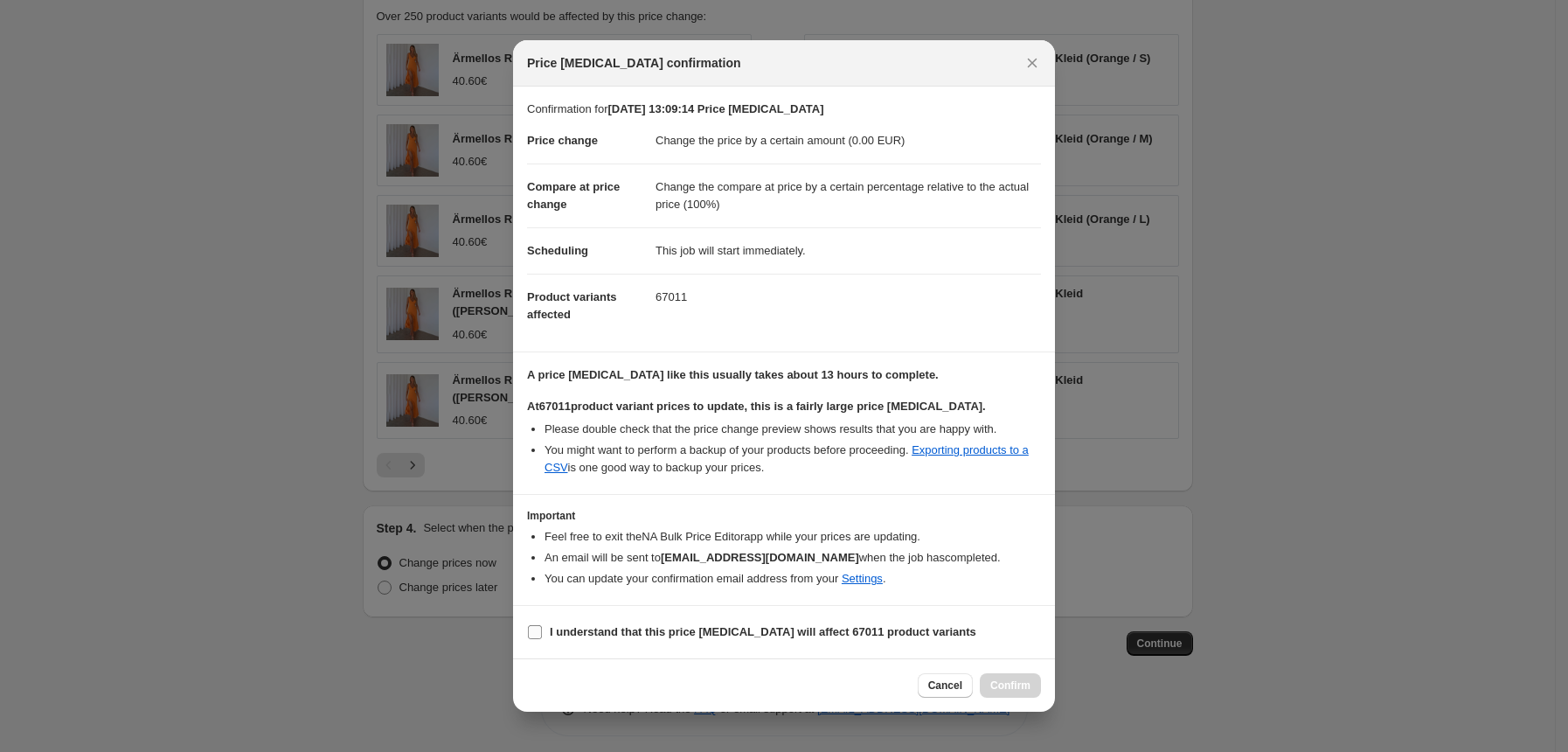
click at [528, 635] on input "I understand that this price change job will affect 67011 product variants" at bounding box center [534, 632] width 14 height 14
checkbox input "true"
click at [1021, 688] on span "Confirm" at bounding box center [1010, 685] width 40 height 14
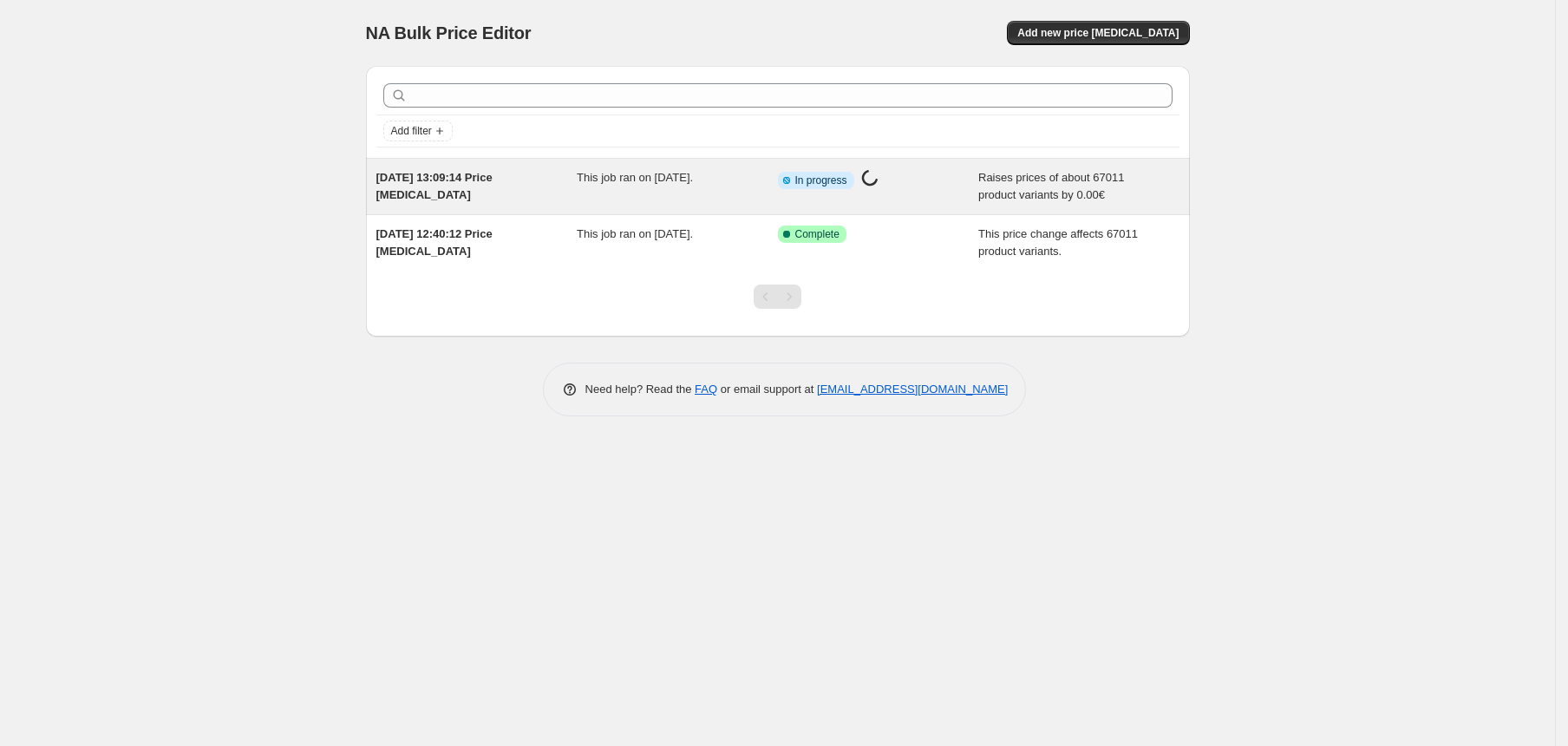
click at [706, 184] on div "This job ran on [DATE]." at bounding box center [677, 186] width 201 height 35
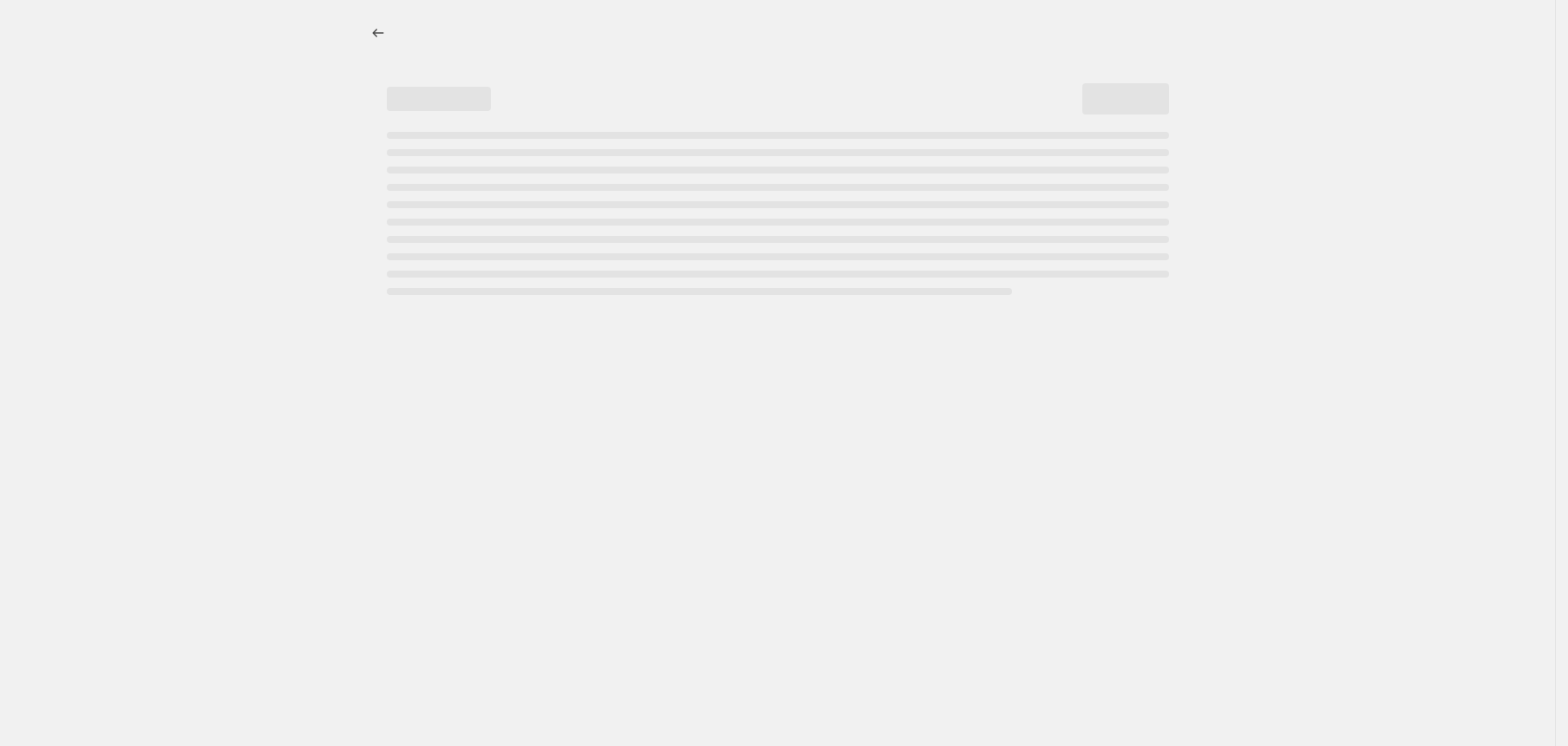
select select "by"
select select "pp"
